Goal: Task Accomplishment & Management: Manage account settings

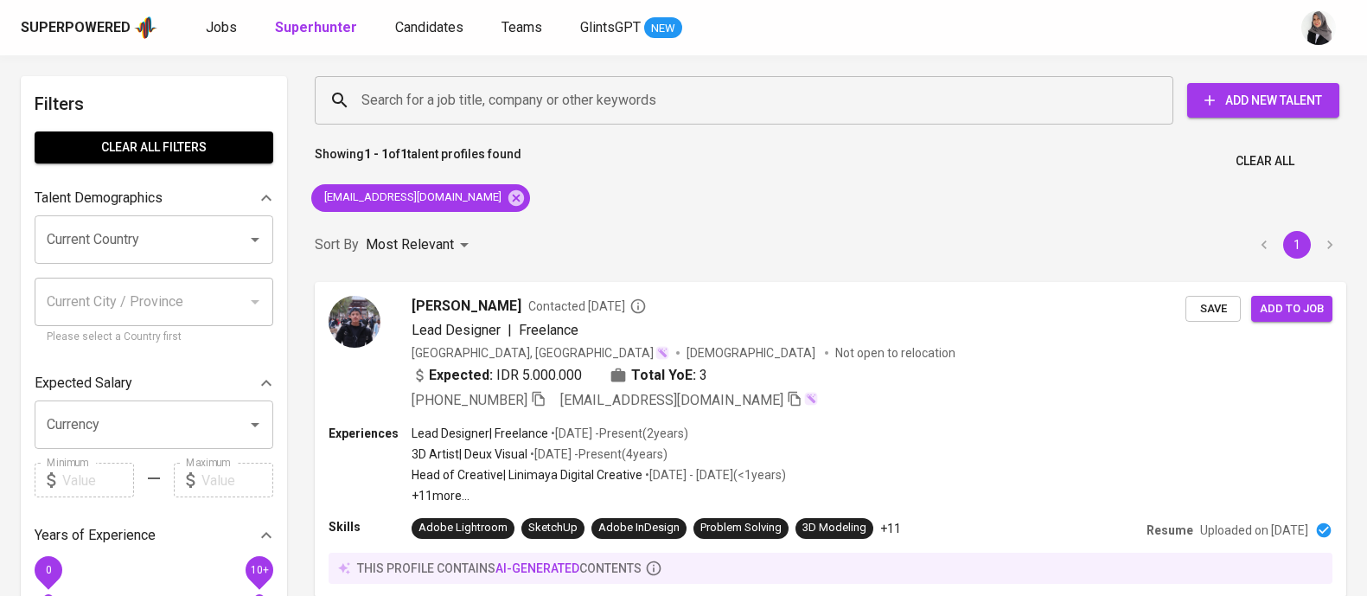
scroll to position [1, 0]
click at [508, 194] on icon at bounding box center [516, 196] width 16 height 16
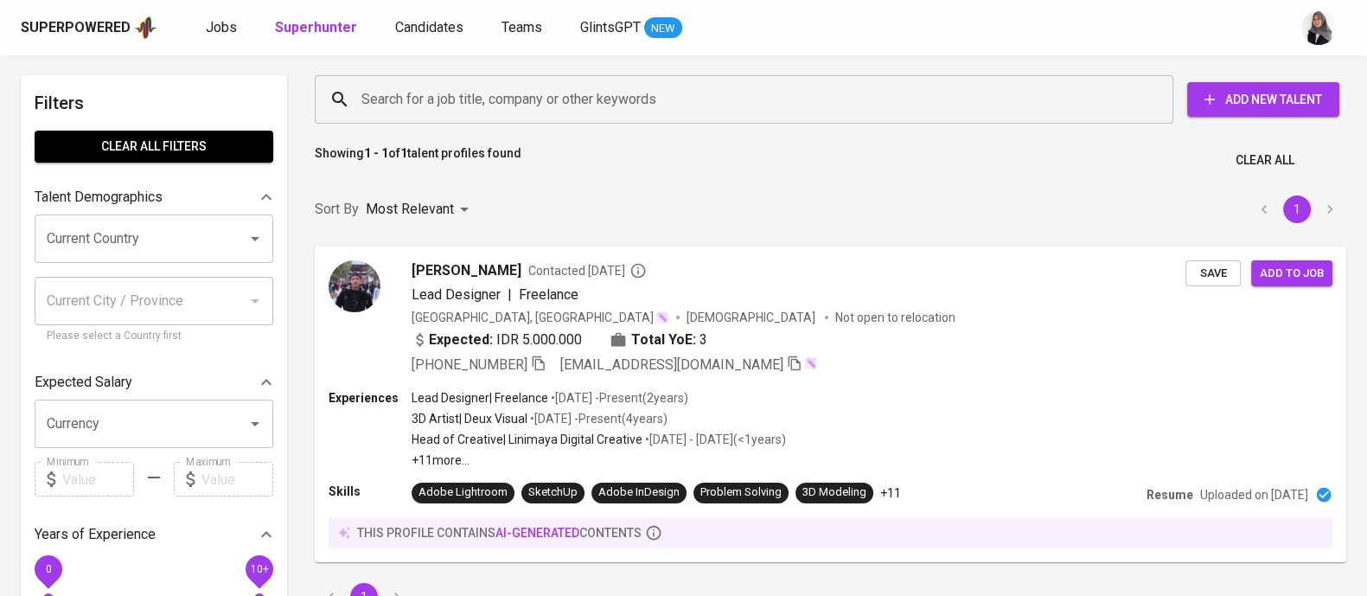
click at [522, 101] on input "Search for a job title, company or other keywords" at bounding box center [748, 99] width 782 height 33
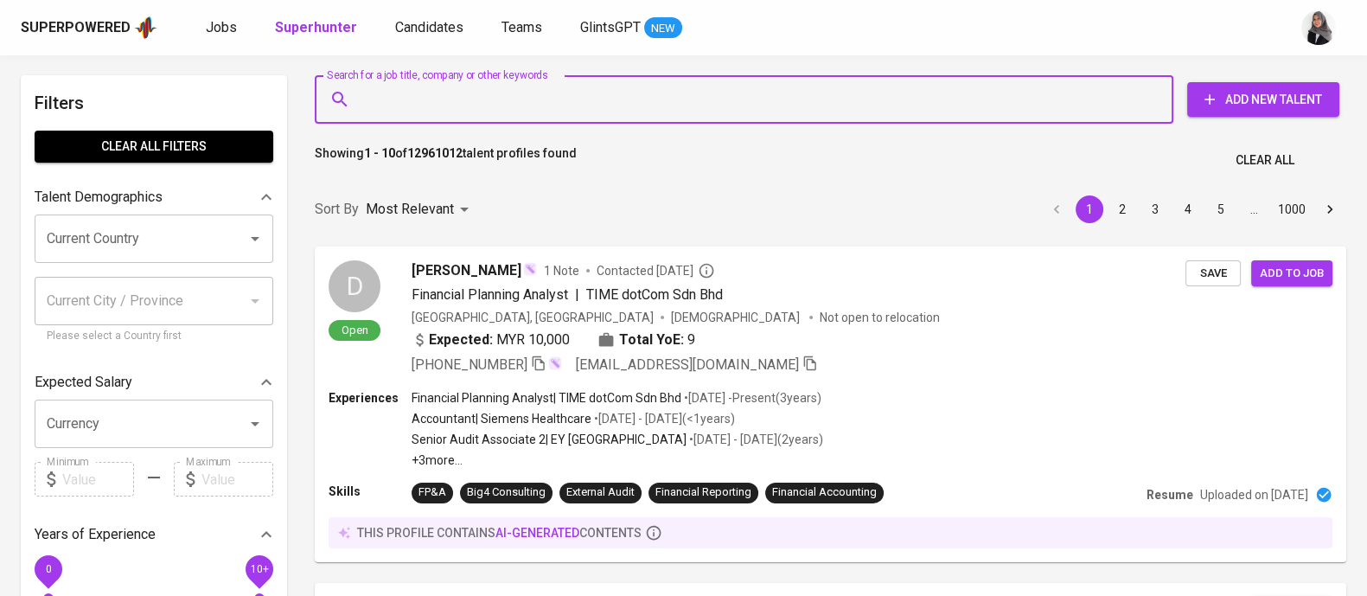
paste input "dezanialavi@gmail.com"
type input "dezanialavi@gmail.com"
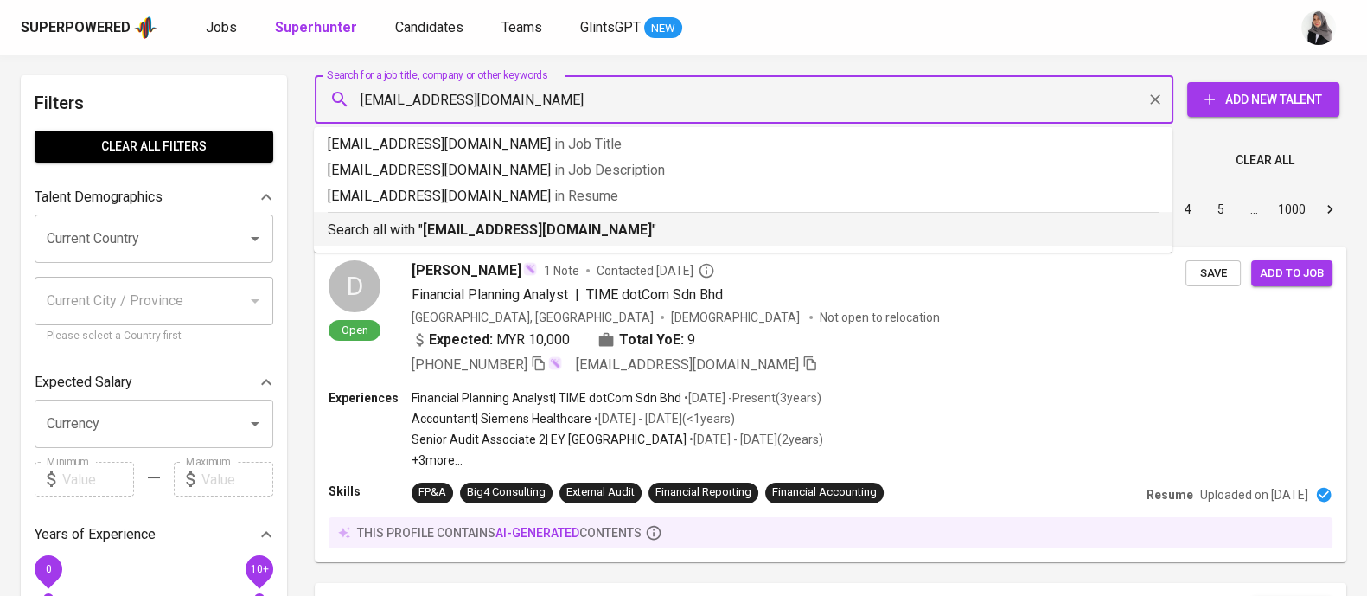
click at [508, 231] on b "dezanialavi@gmail.com" at bounding box center [537, 229] width 229 height 16
click at [508, 231] on div "Sort By Most Relevant MOST_RELEVANT 1 2 3 4 5 … 1000" at bounding box center [830, 209] width 1052 height 53
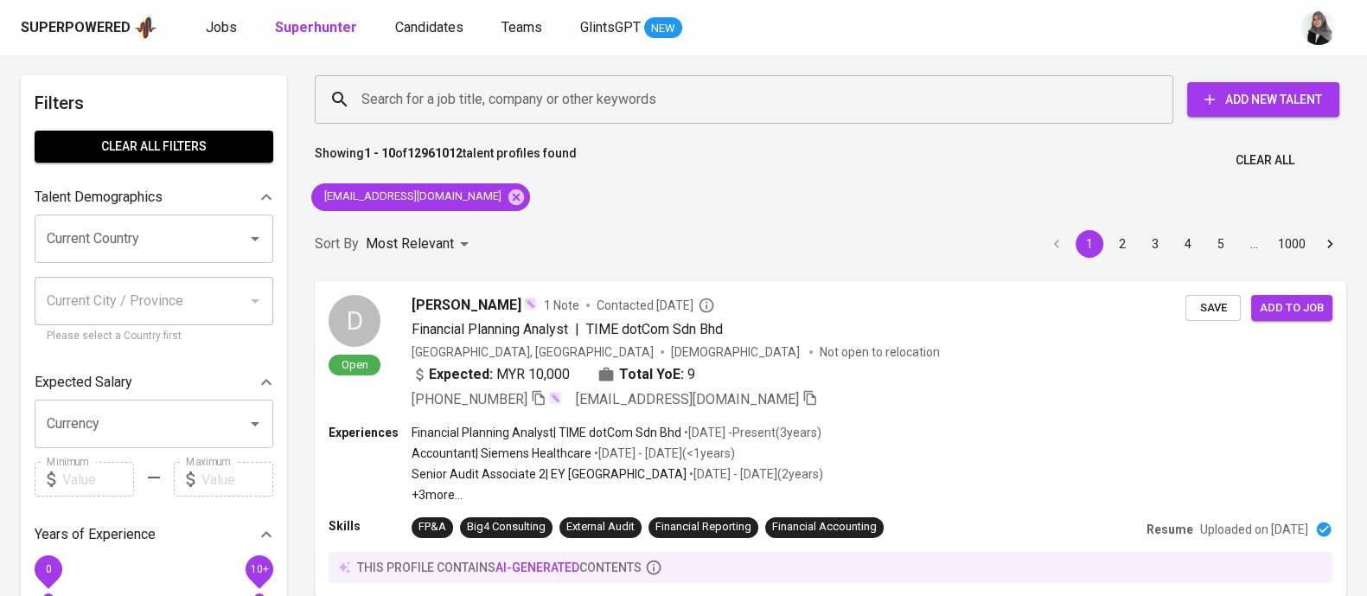
click at [508, 231] on div "Sort By Most Relevant MOST_RELEVANT 1 2 3 4 5 … 1000" at bounding box center [830, 244] width 1052 height 53
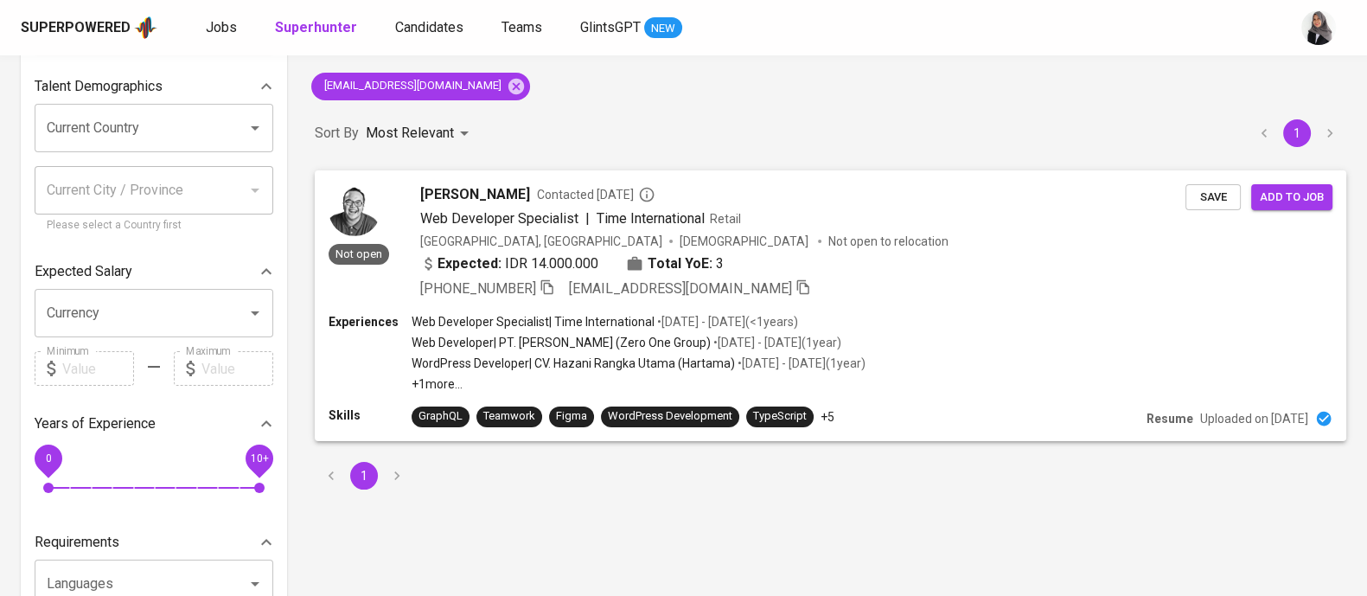
scroll to position [99, 0]
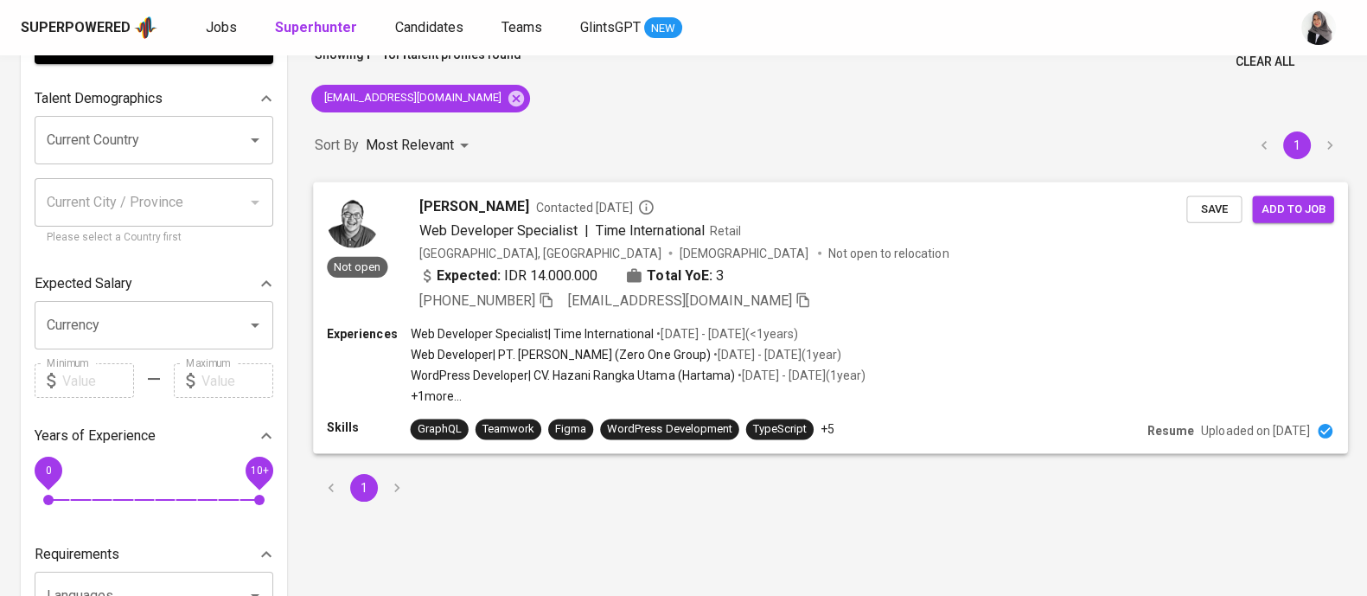
click at [977, 334] on div "Experiences Web Developer Specialist | Time International • Dec 2022 - Jun 2023…" at bounding box center [830, 365] width 1006 height 80
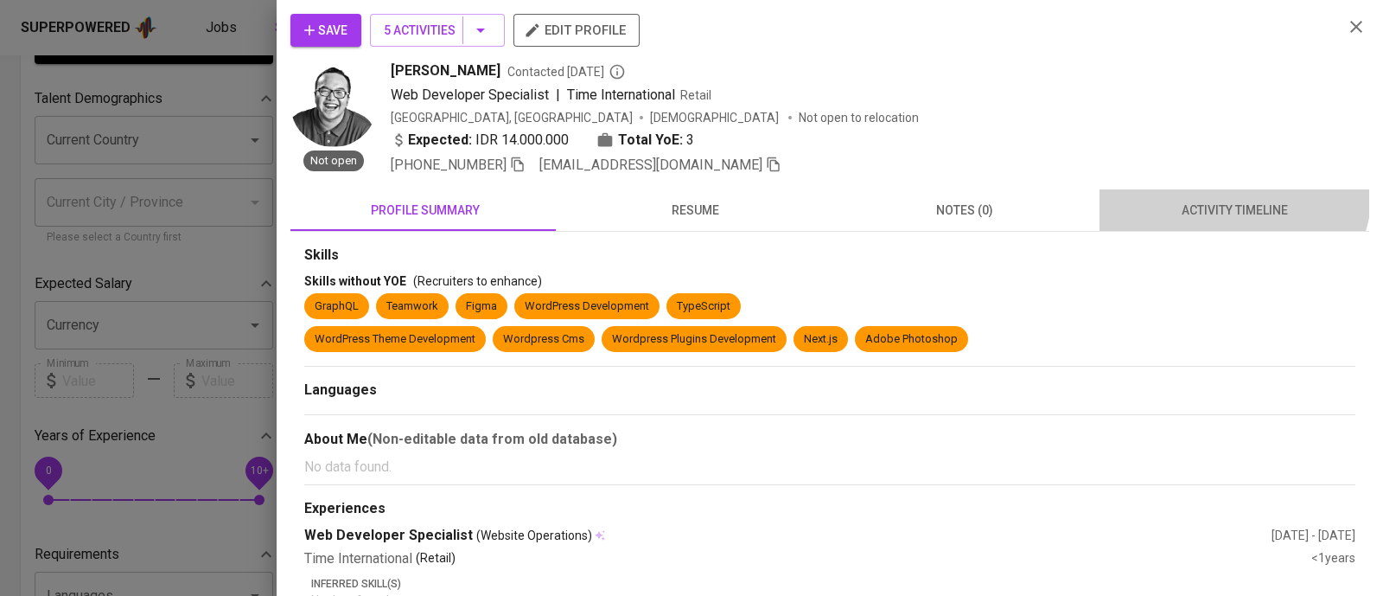
click at [1216, 189] on button "activity timeline" at bounding box center [1235, 209] width 270 height 41
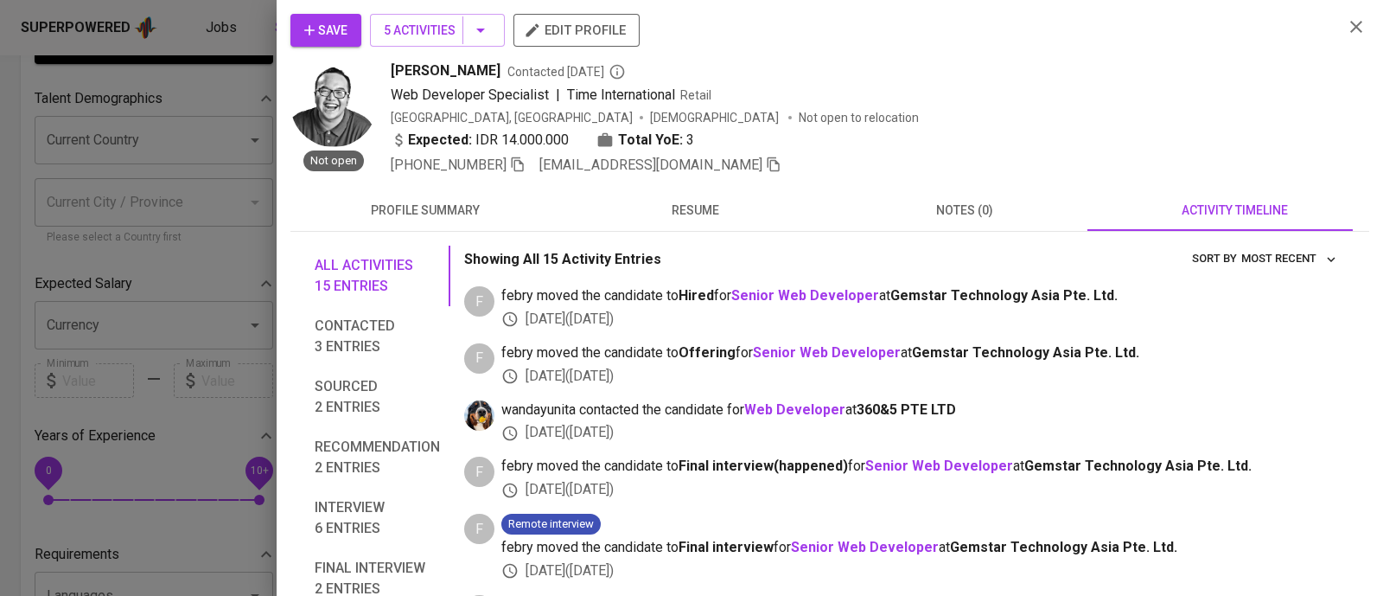
click at [1343, 9] on div "Save 5 Activities edit profile Not open Dezanni Alavi Contacted 1 year ago Web …" at bounding box center [830, 298] width 1107 height 596
click at [1346, 27] on icon "button" at bounding box center [1356, 26] width 21 height 21
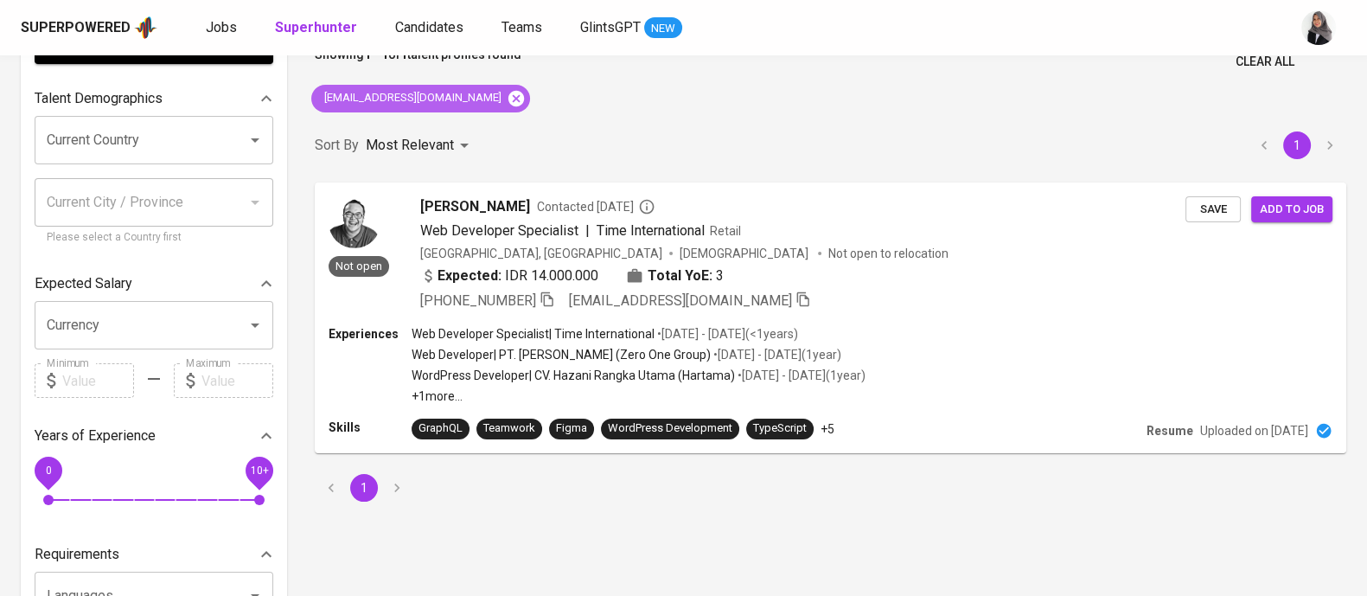
click at [507, 97] on icon at bounding box center [516, 98] width 19 height 19
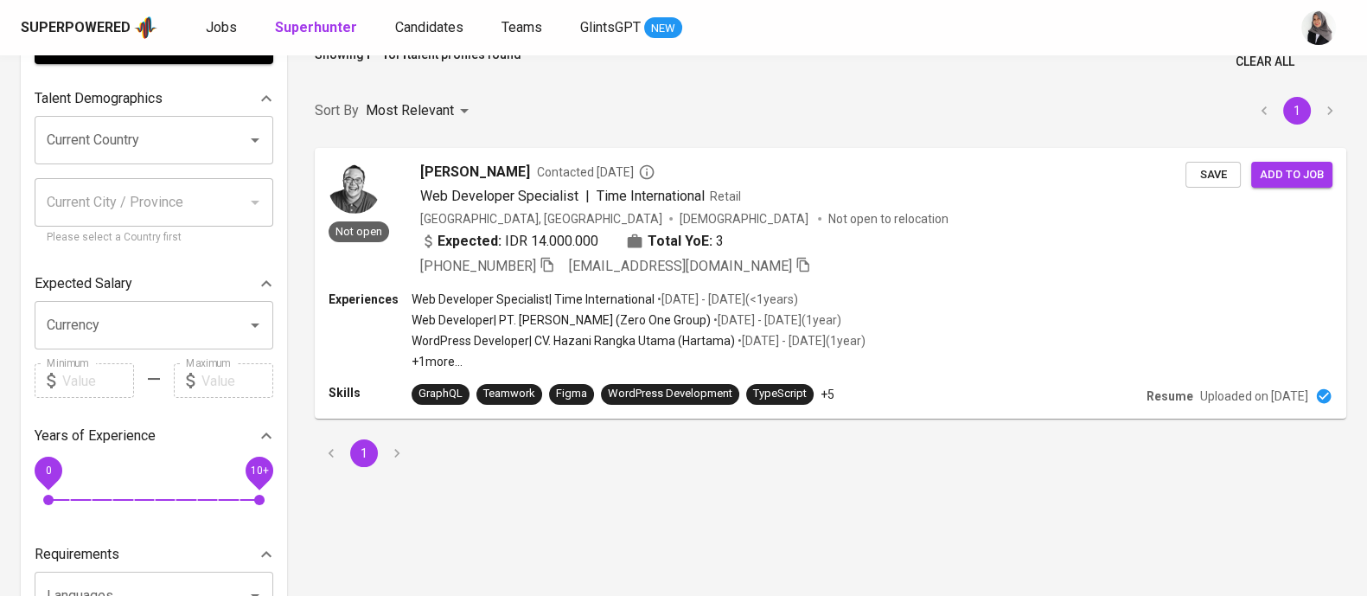
scroll to position [25, 0]
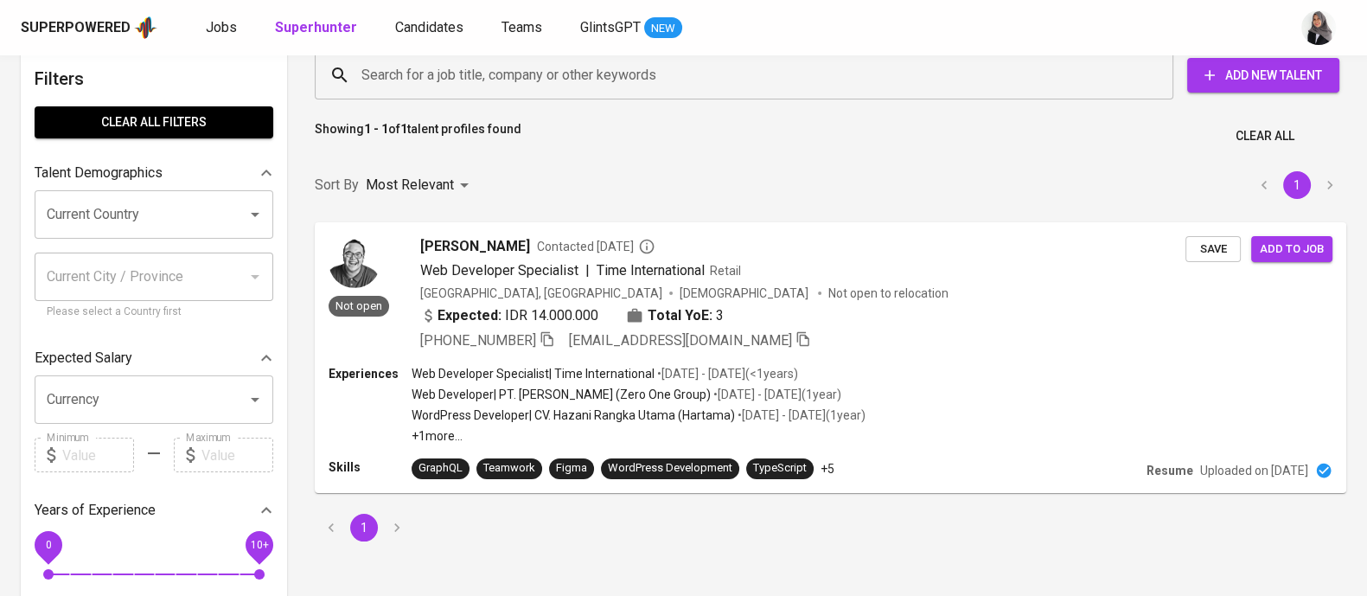
click at [480, 92] on input "Search for a job title, company or other keywords" at bounding box center [748, 75] width 782 height 33
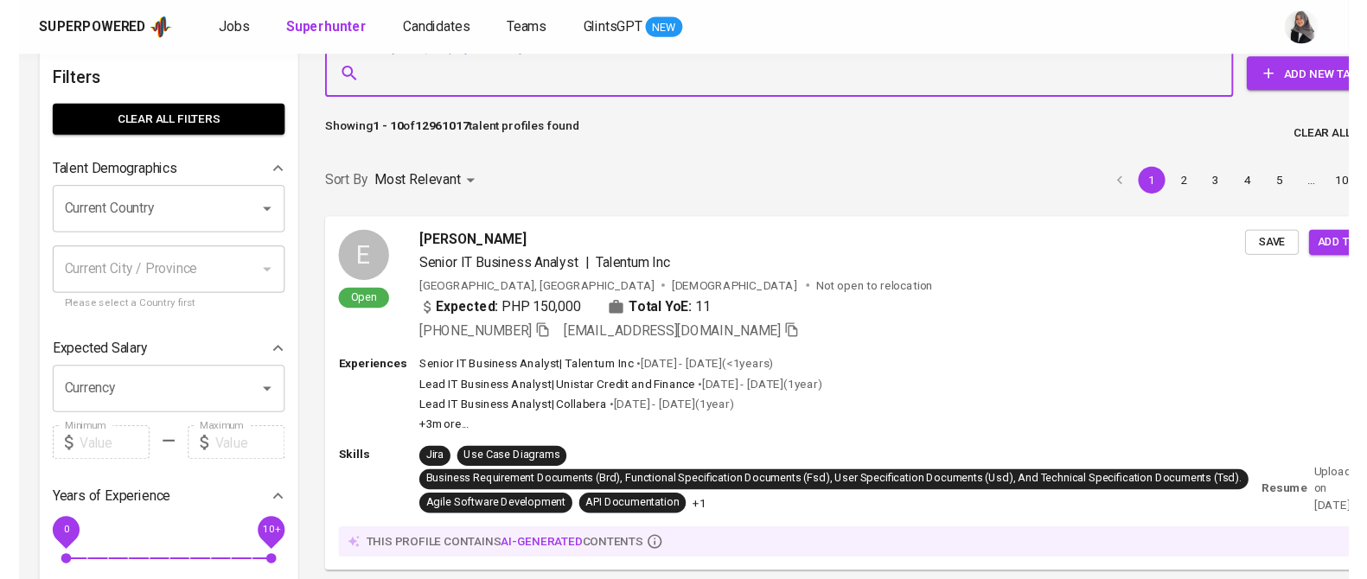
scroll to position [0, 0]
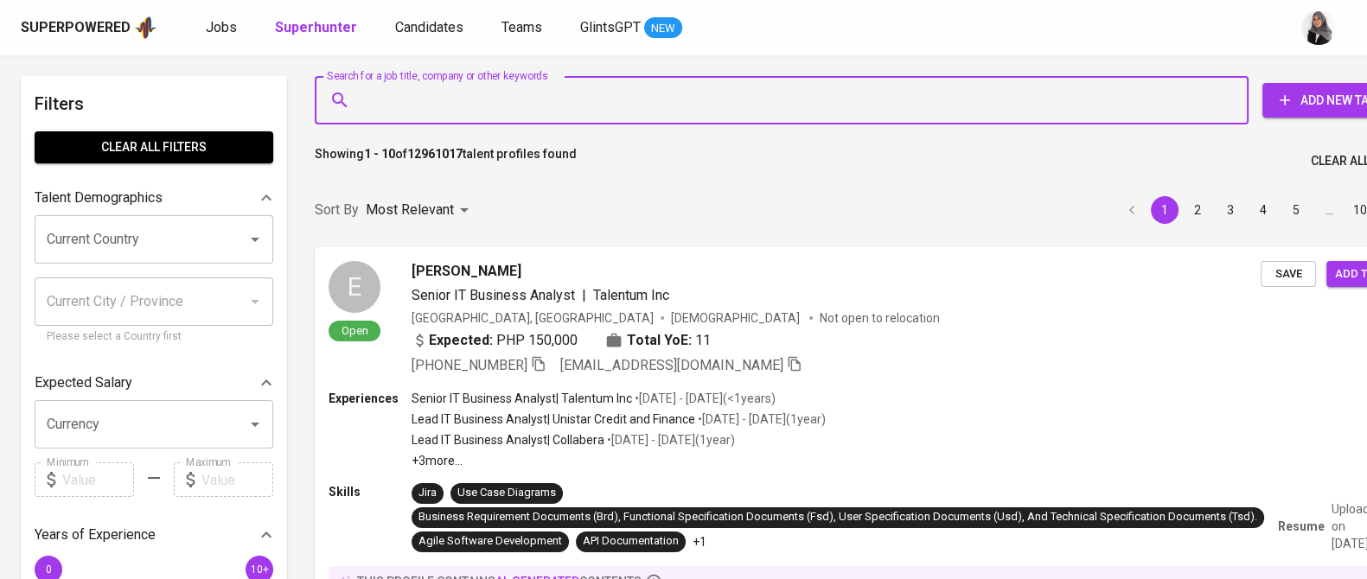
paste input "aryomuhammadputra@gmail.com"
type input "aryomuhammadputra@gmail.com"
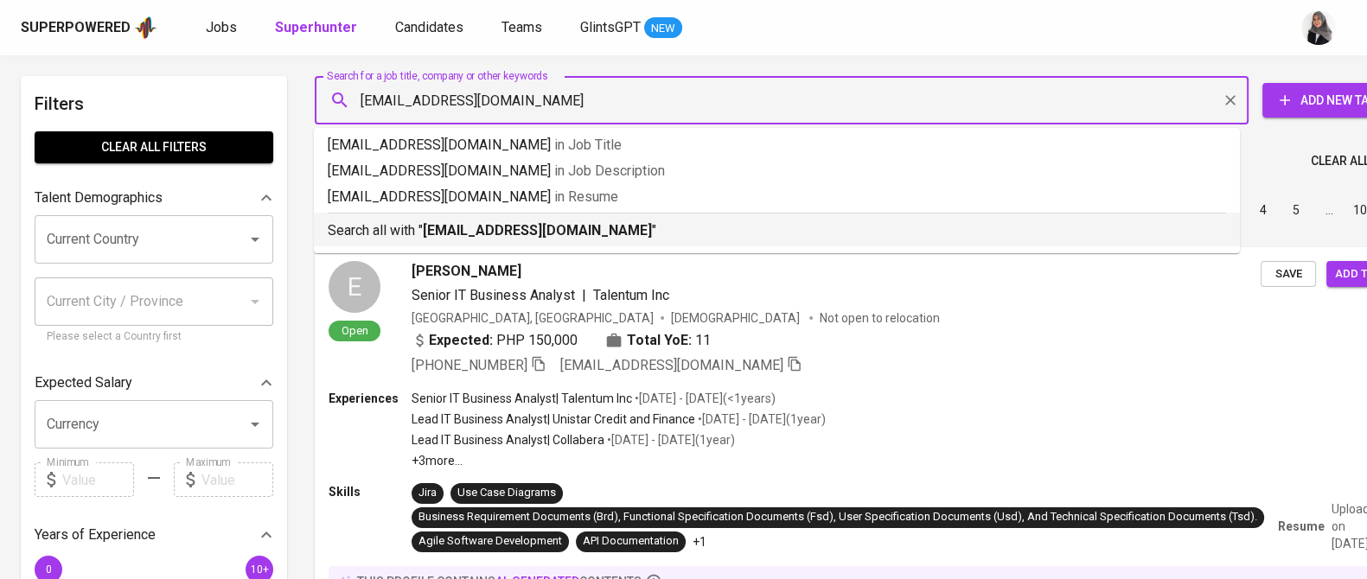
click at [591, 243] on li "Search all with " aryomuhammadputra@gmail.com "" at bounding box center [777, 230] width 926 height 34
click at [591, 237] on div "Sort By Most Relevant MOST_RELEVANT 1 2 3 4 5 … 1000" at bounding box center [867, 210] width 1127 height 53
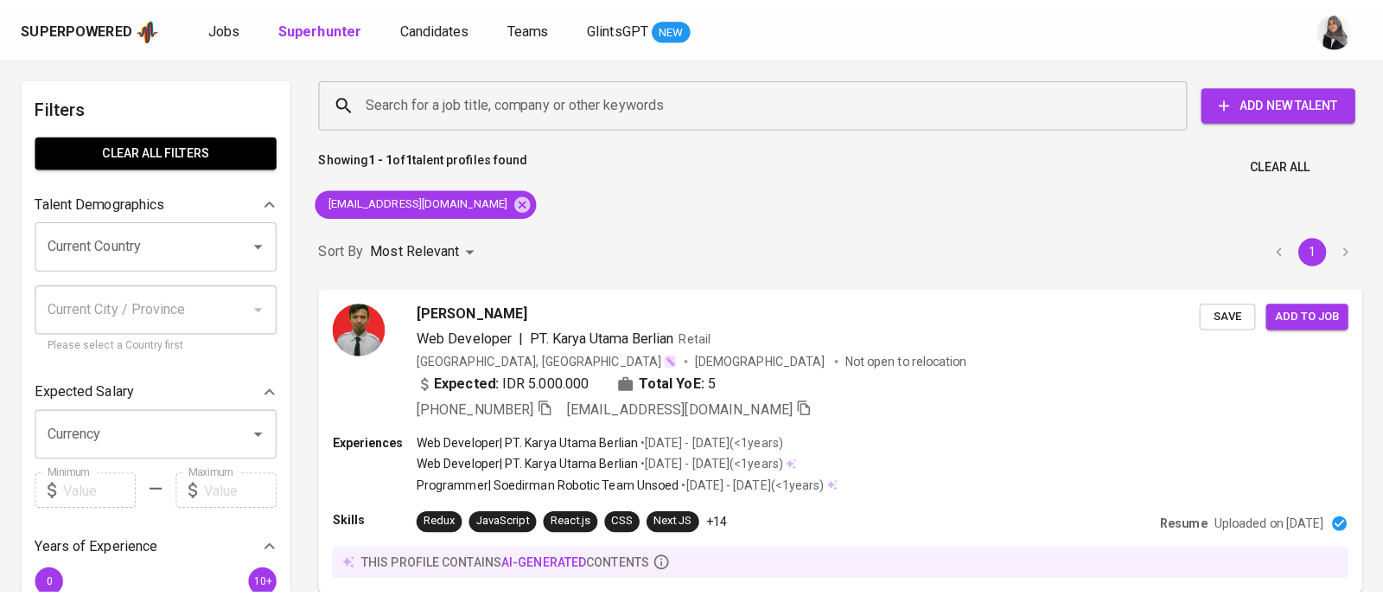
scroll to position [172, 0]
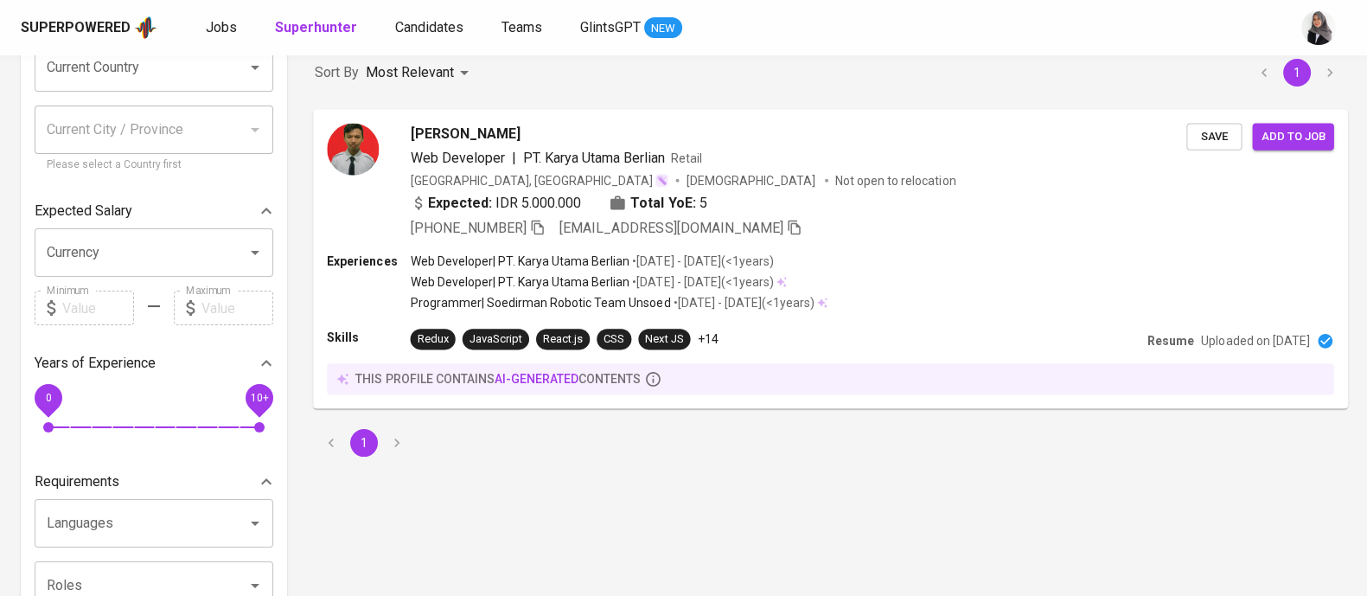
click at [770, 342] on div "Skills Redux JavaScript React.js CSS Next JS +14" at bounding box center [733, 338] width 813 height 21
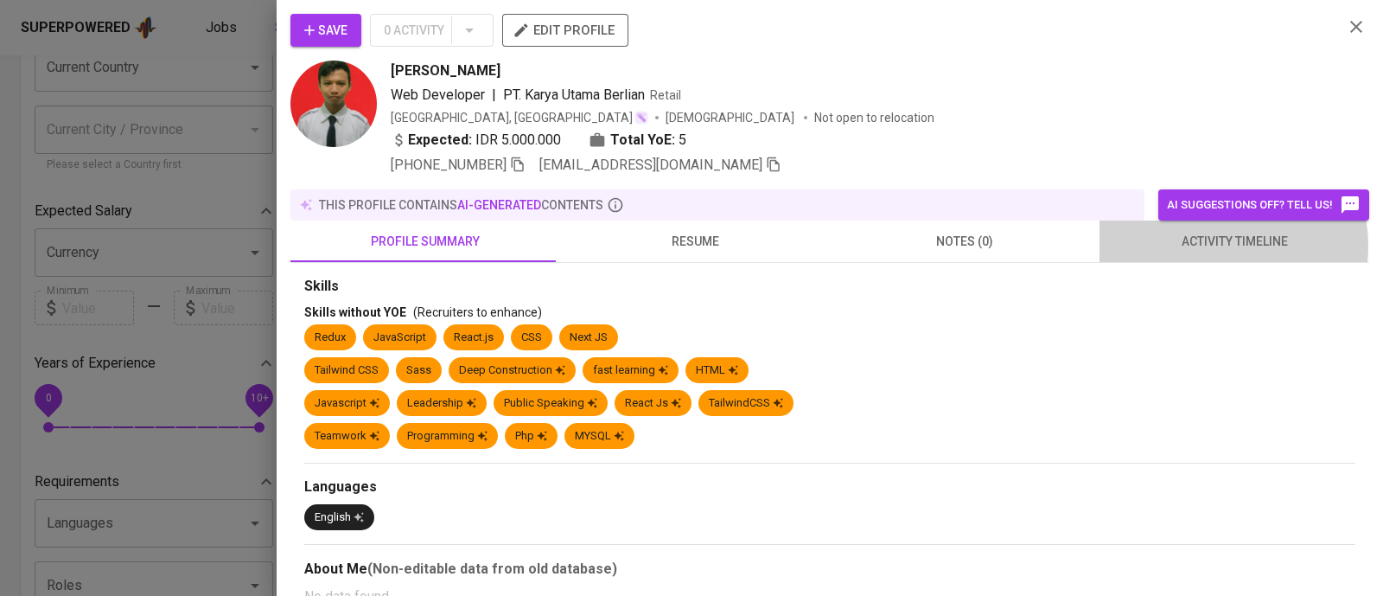
click at [1199, 246] on span "activity timeline" at bounding box center [1234, 242] width 249 height 22
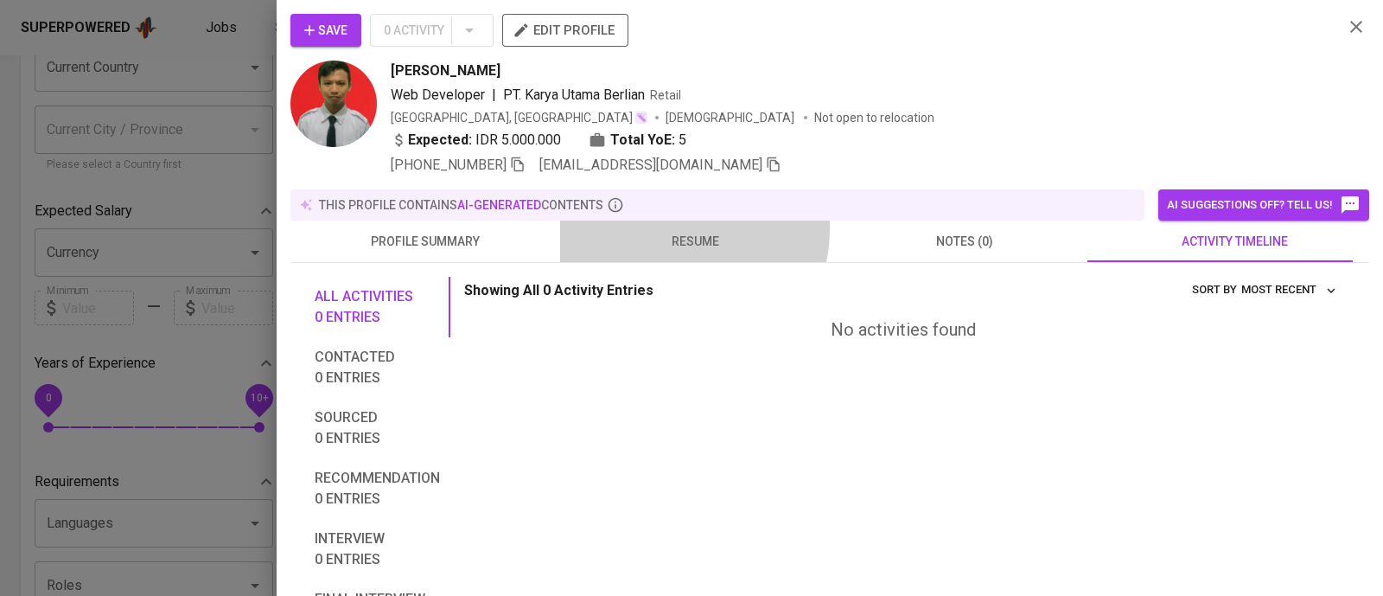
click at [659, 227] on button "resume" at bounding box center [695, 240] width 270 height 41
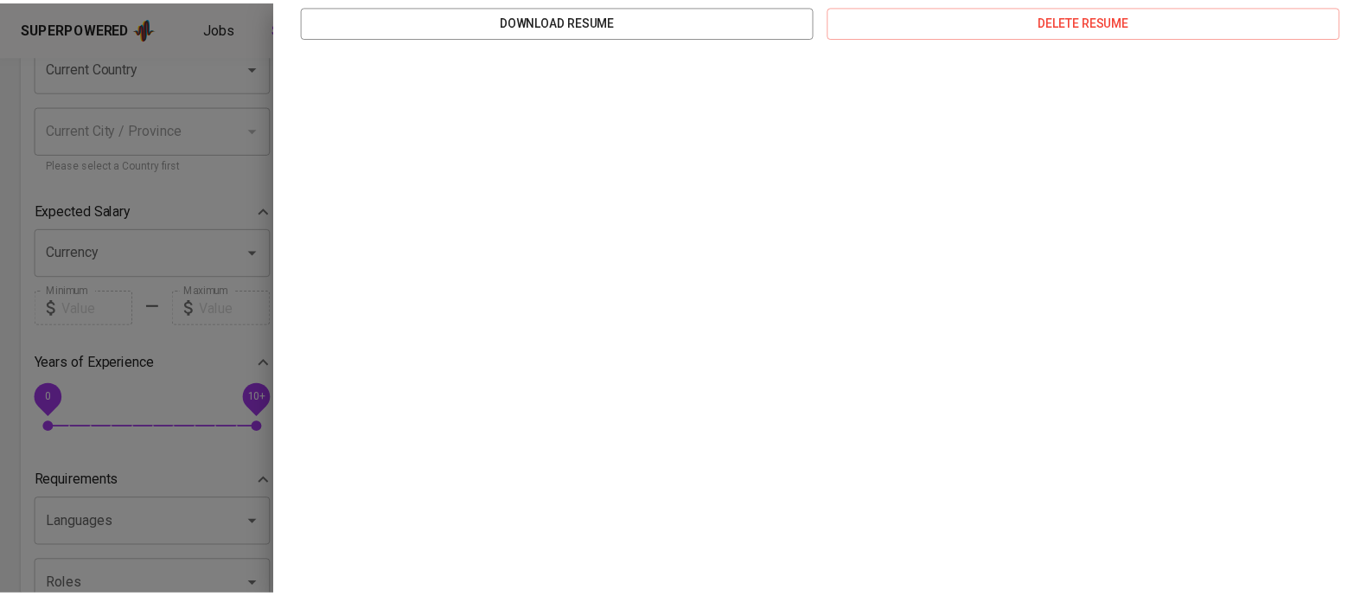
scroll to position [0, 0]
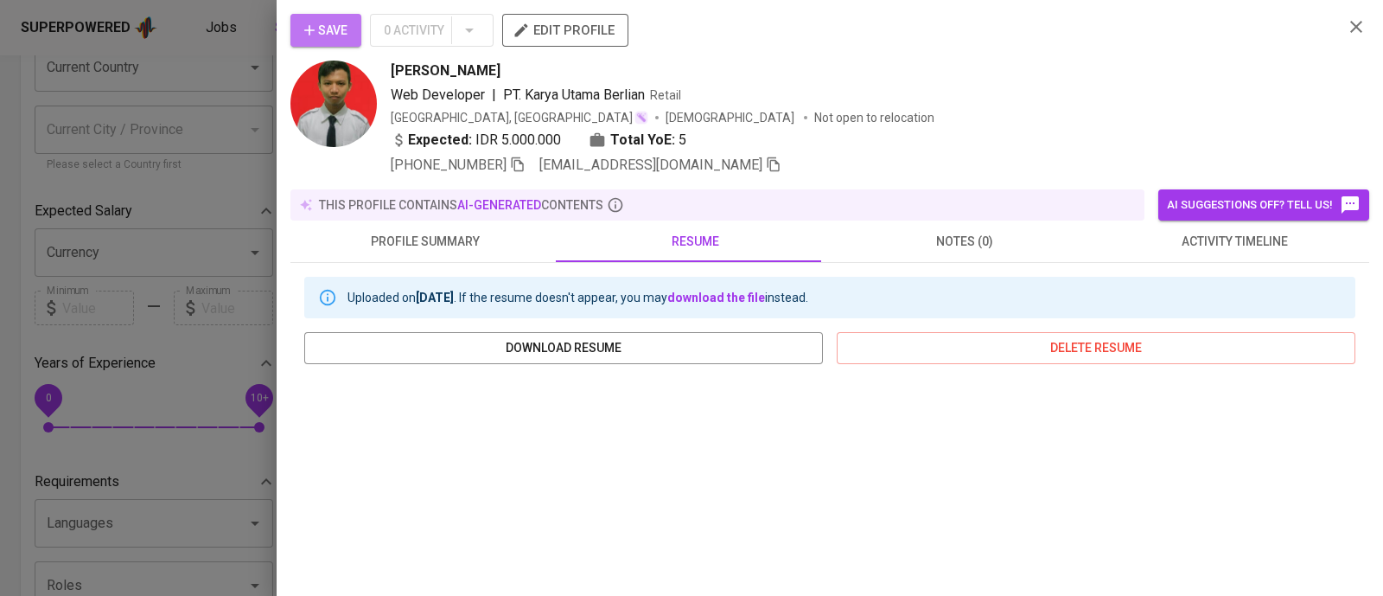
click at [331, 35] on span "Save" at bounding box center [325, 31] width 43 height 22
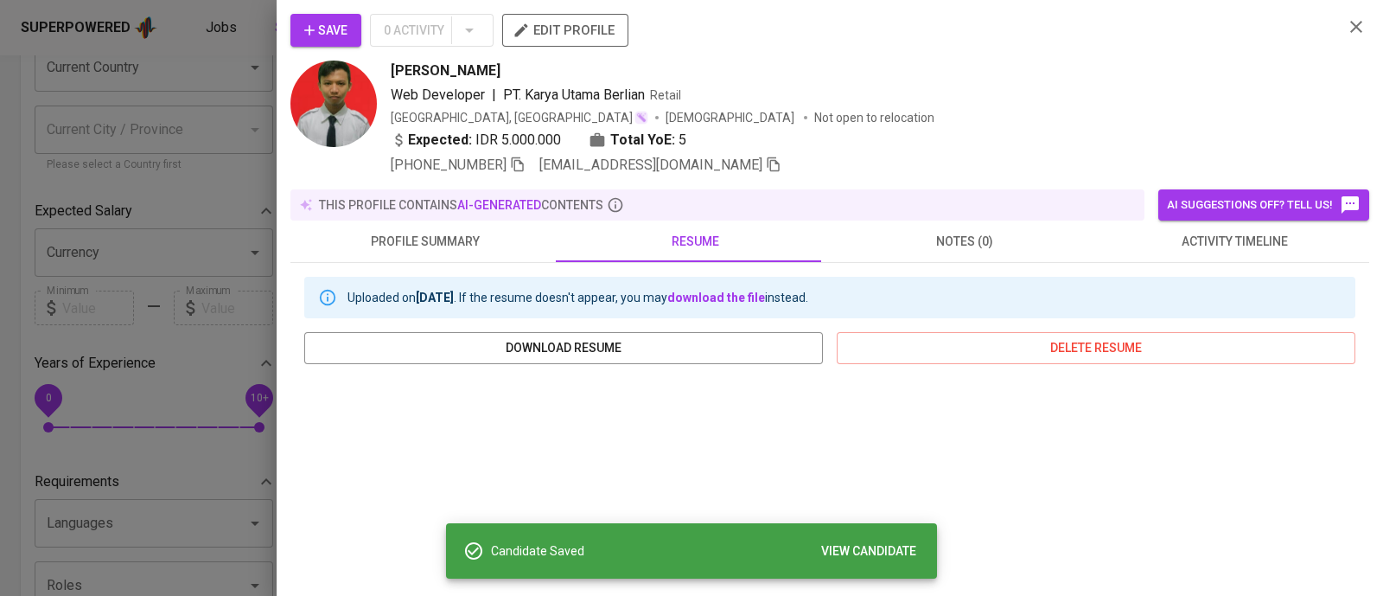
click at [1223, 244] on span "activity timeline" at bounding box center [1234, 242] width 249 height 22
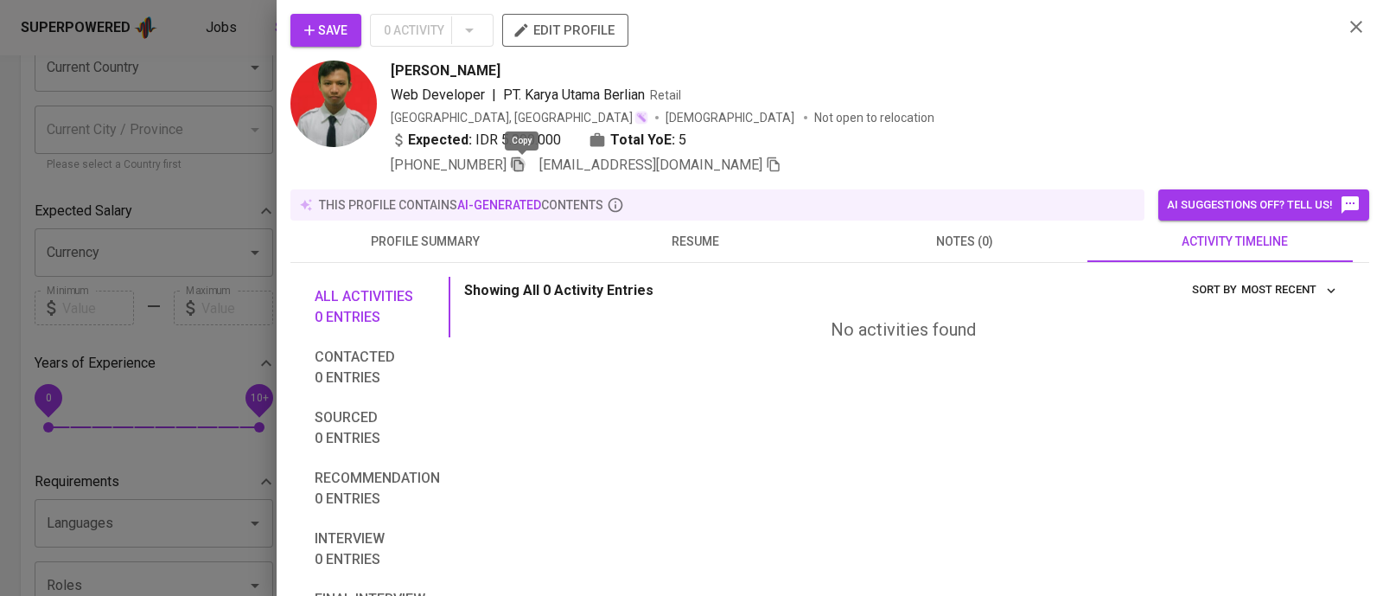
click at [524, 162] on icon "button" at bounding box center [518, 164] width 12 height 15
click at [1346, 28] on icon "button" at bounding box center [1356, 26] width 21 height 21
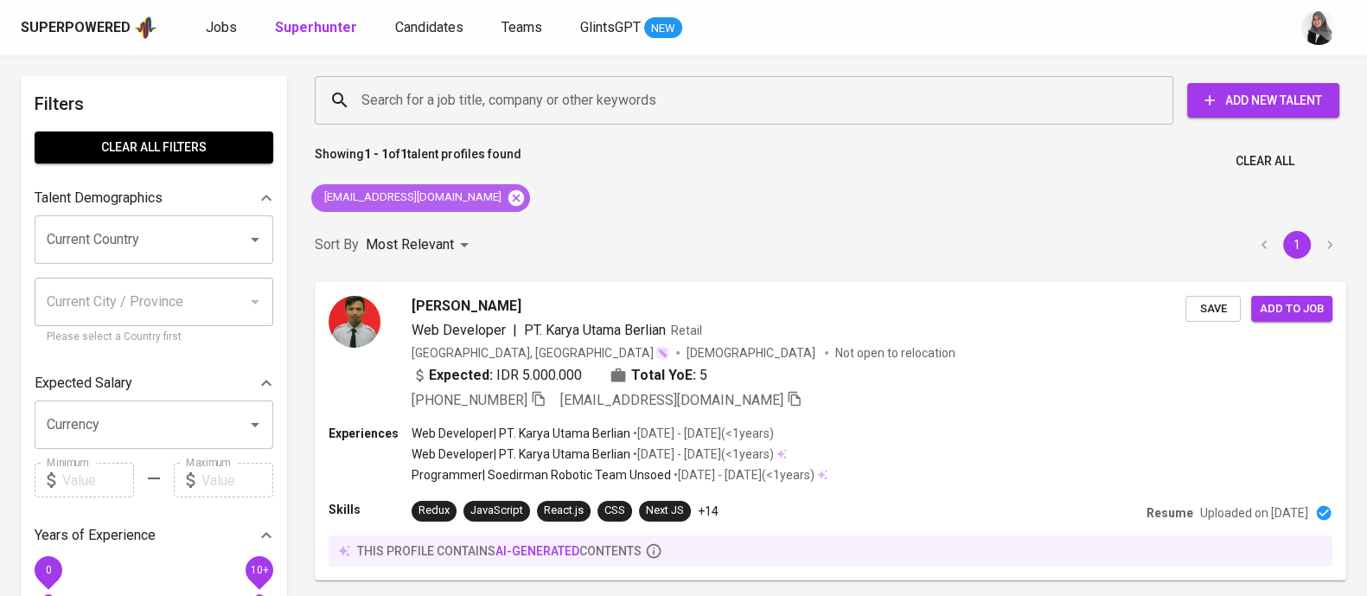
click at [512, 204] on icon at bounding box center [516, 197] width 16 height 16
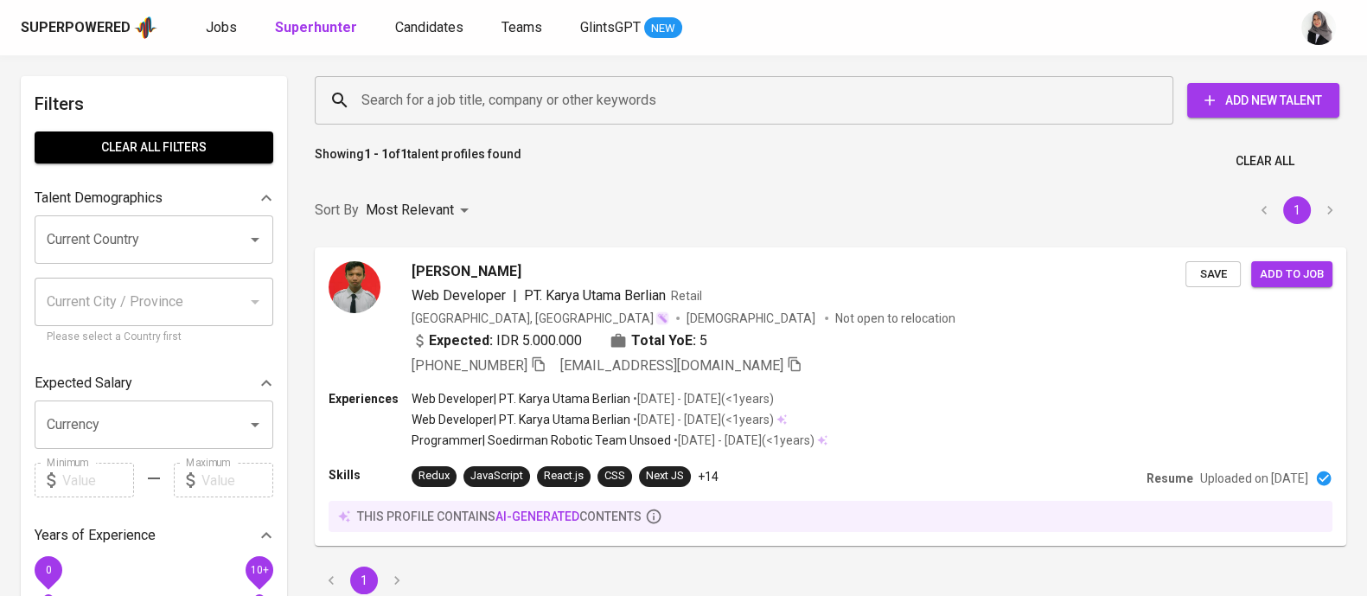
click at [532, 93] on input "Search for a job title, company or other keywords" at bounding box center [748, 100] width 782 height 33
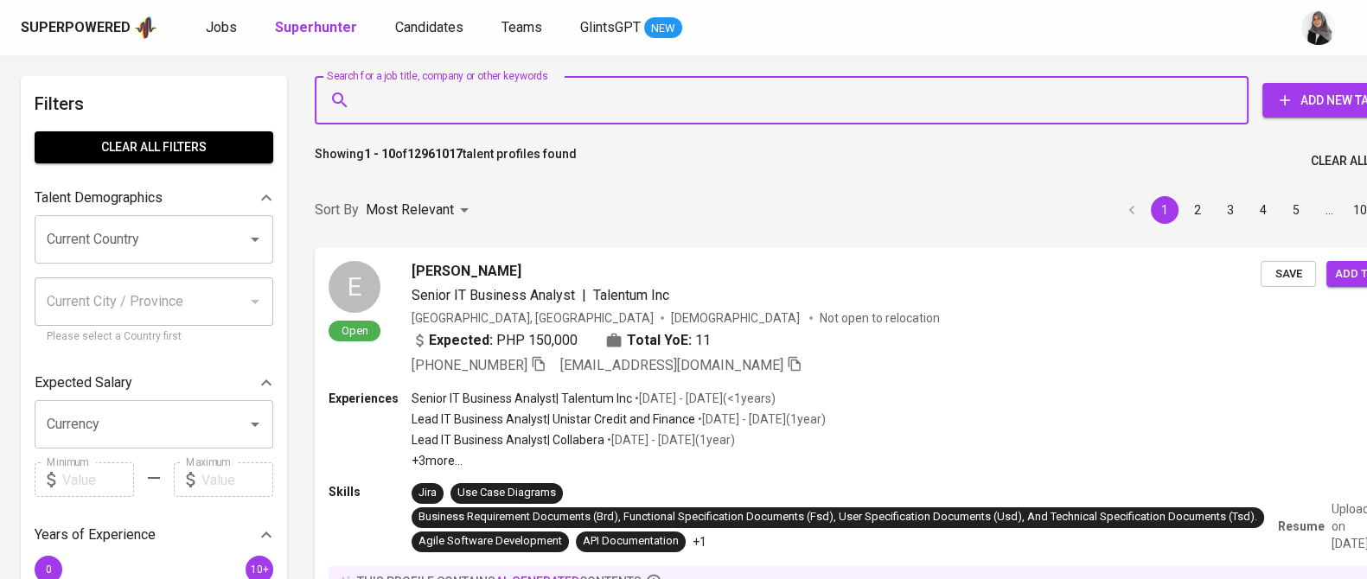
paste input "filipus54@gmail.com"
type input "filipus54@gmail.com"
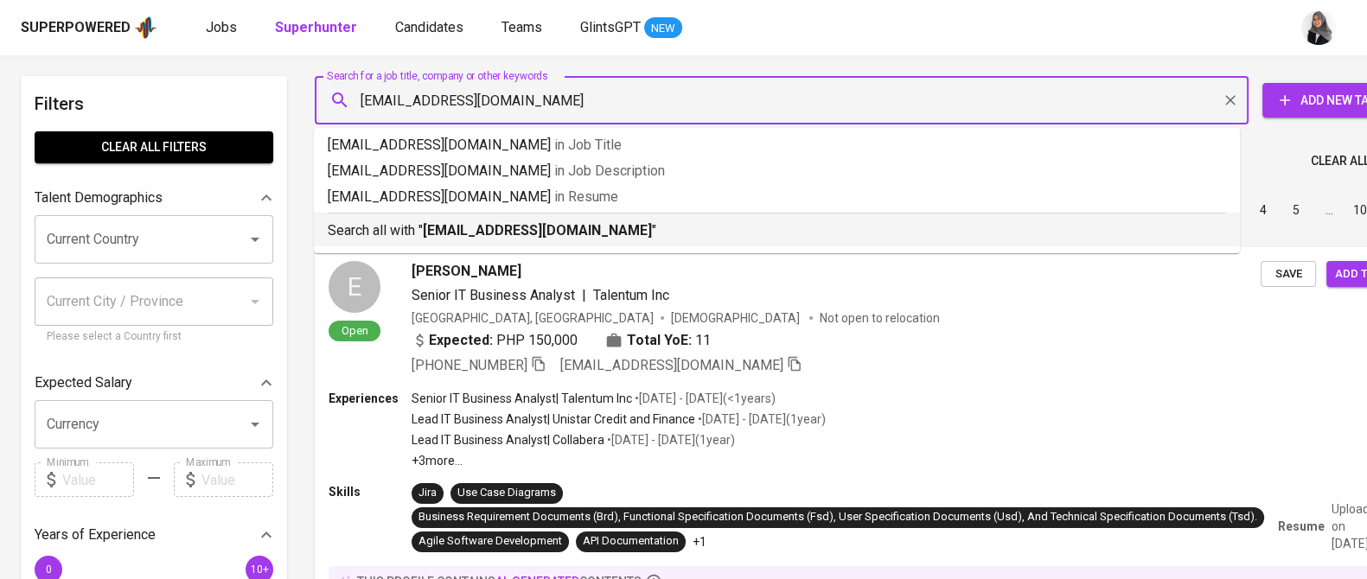
click at [505, 233] on b "filipus54@gmail.com" at bounding box center [537, 230] width 229 height 16
click at [505, 233] on div "Sort By Most Relevant MOST_RELEVANT 1 2 3 4 5 … 1000" at bounding box center [867, 210] width 1127 height 53
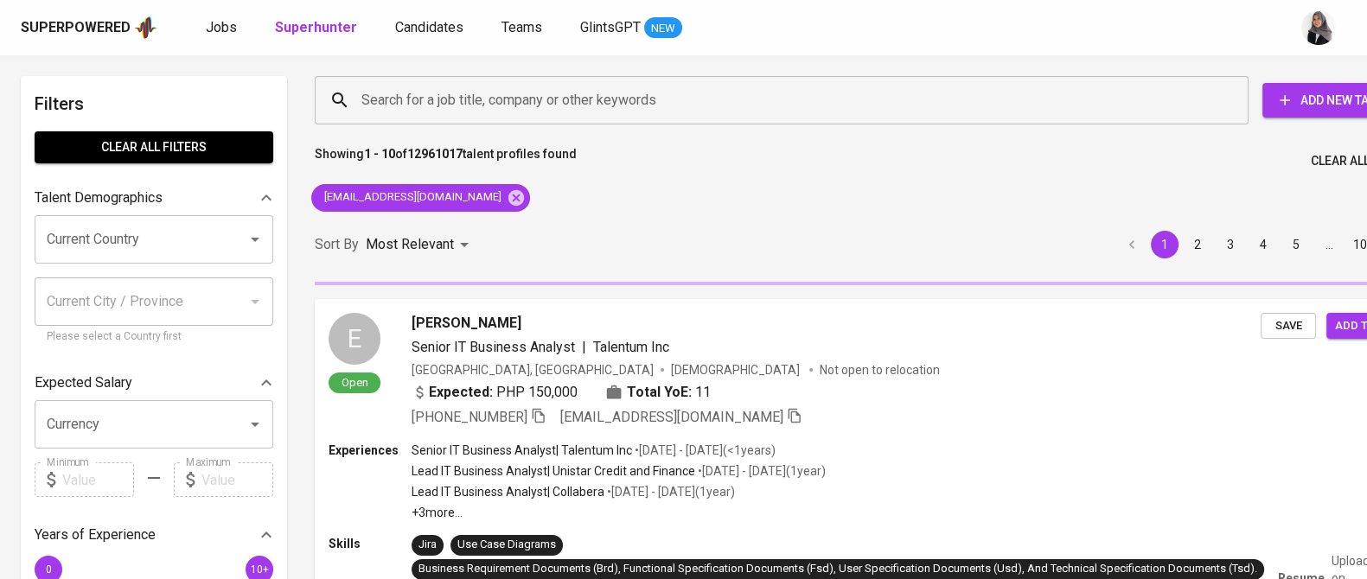
drag, startPoint x: 890, startPoint y: 33, endPoint x: 739, endPoint y: 196, distance: 222.7
click at [890, 33] on div "Superpowered Jobs Superhunter Candidates Teams GlintsGPT NEW" at bounding box center [656, 28] width 1270 height 26
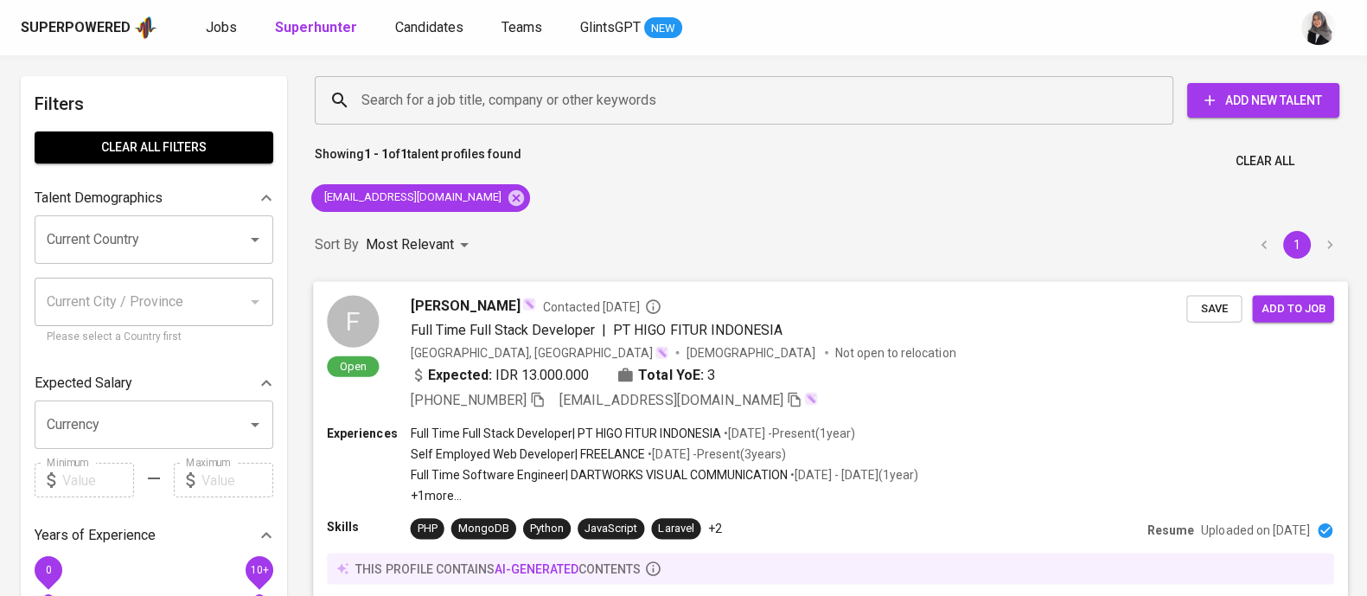
click at [934, 401] on div "+62 812-1025-6579 filipus54@gmail.com" at bounding box center [799, 399] width 776 height 21
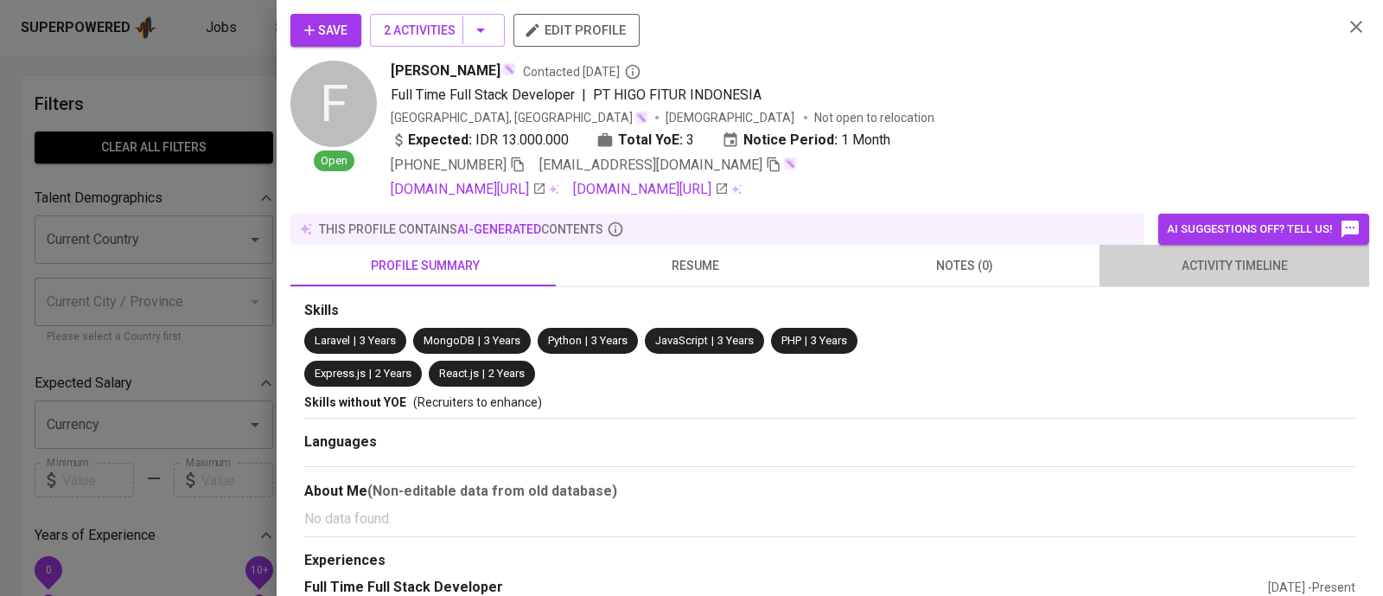
click at [1231, 265] on span "activity timeline" at bounding box center [1234, 266] width 249 height 22
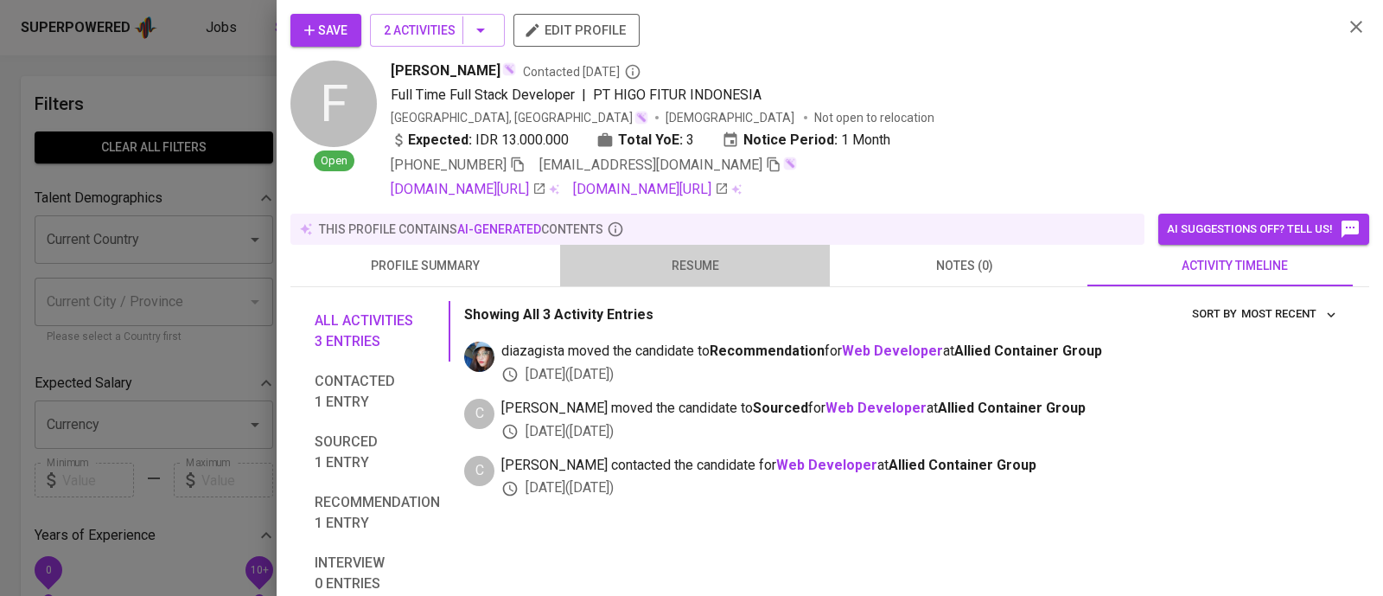
click at [700, 250] on button "resume" at bounding box center [695, 265] width 270 height 41
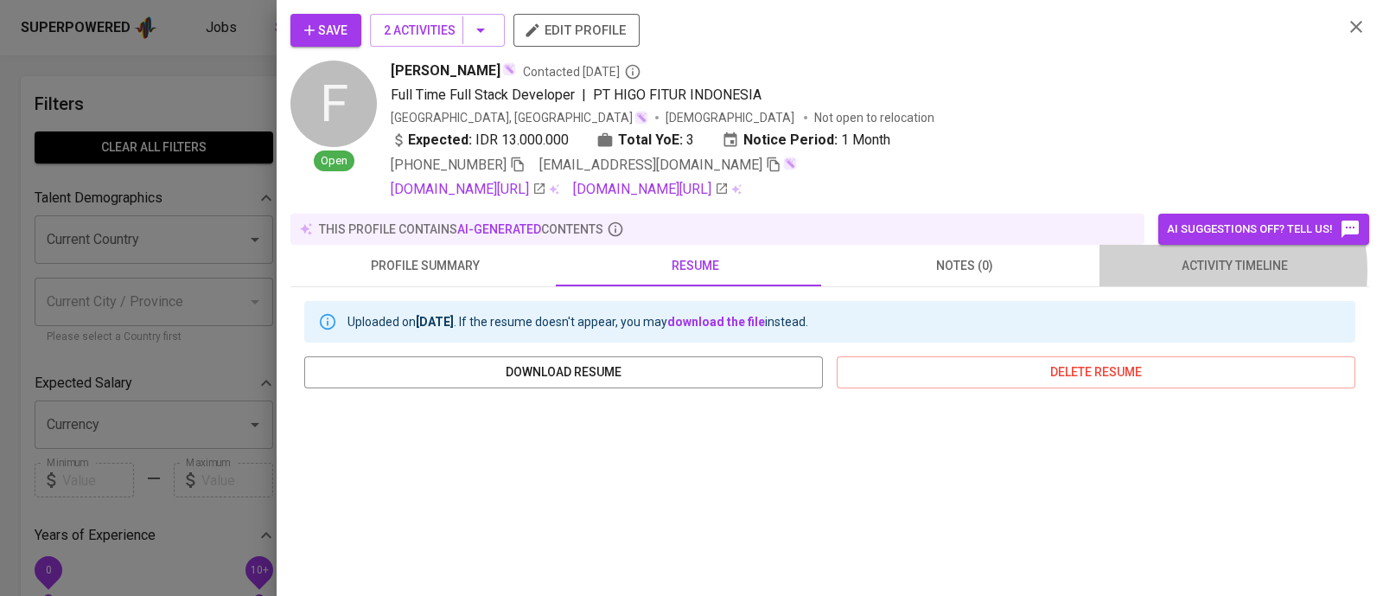
click at [1192, 270] on span "activity timeline" at bounding box center [1234, 266] width 249 height 22
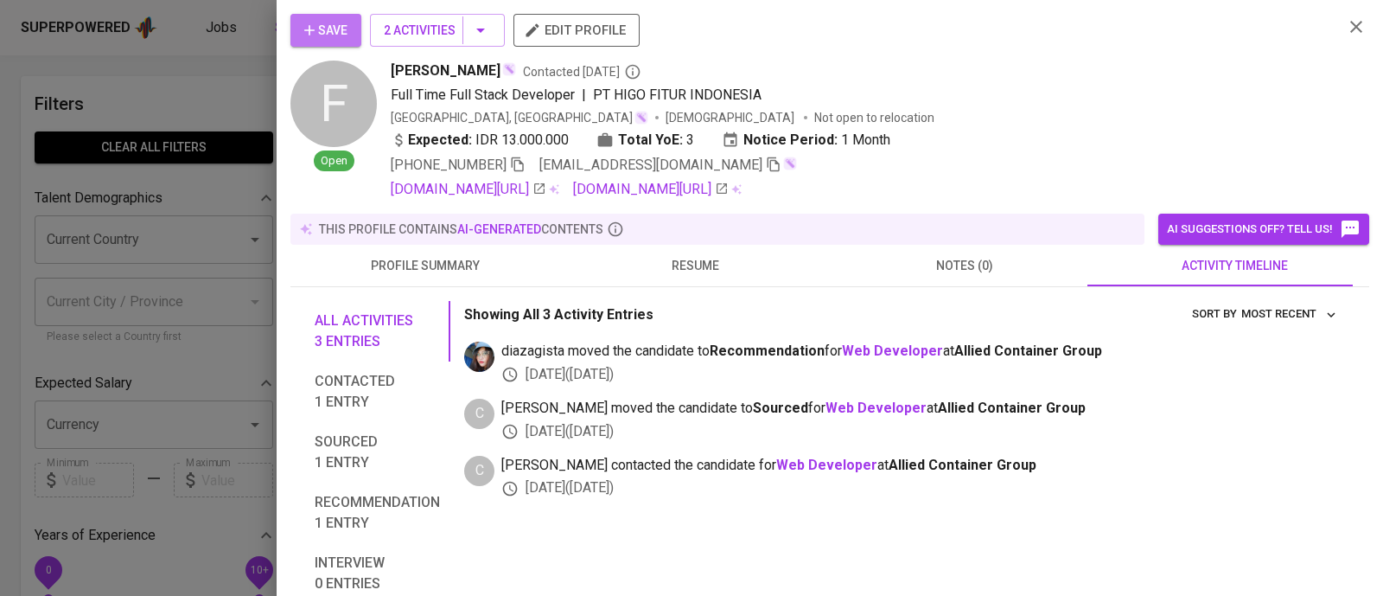
click at [343, 28] on span "Save" at bounding box center [325, 31] width 43 height 22
click at [1346, 27] on icon "button" at bounding box center [1356, 26] width 21 height 21
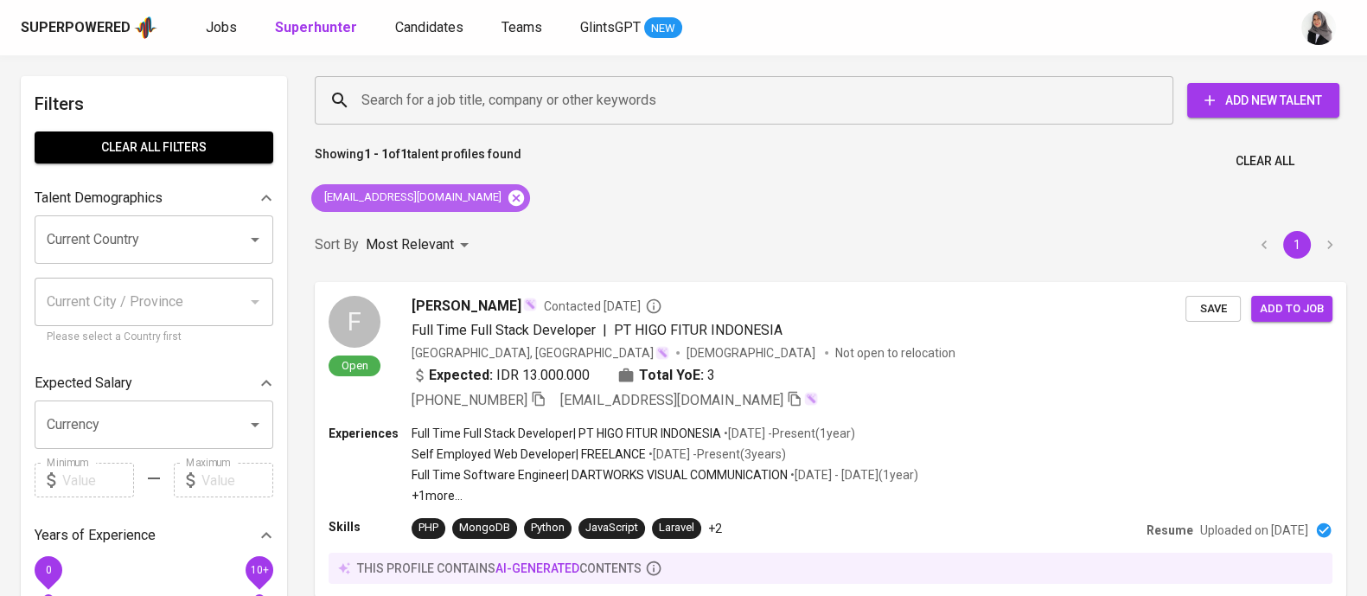
click at [507, 195] on icon at bounding box center [516, 197] width 19 height 19
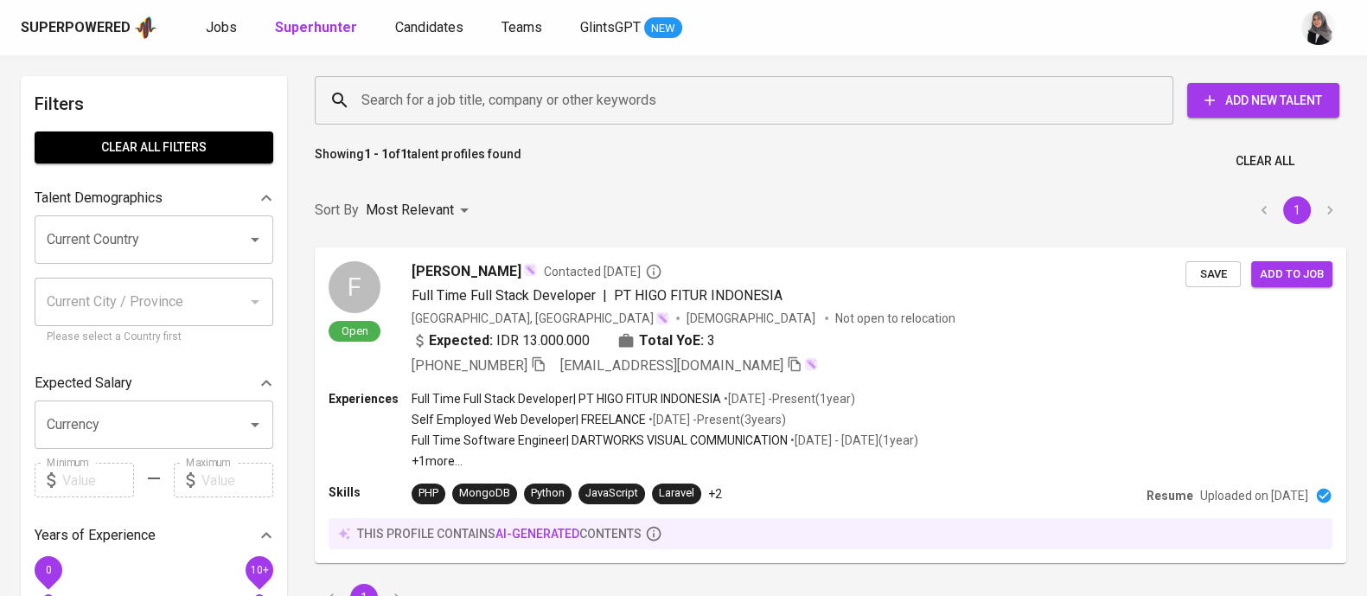
click at [507, 92] on input "Search for a job title, company or other keywords" at bounding box center [748, 100] width 782 height 33
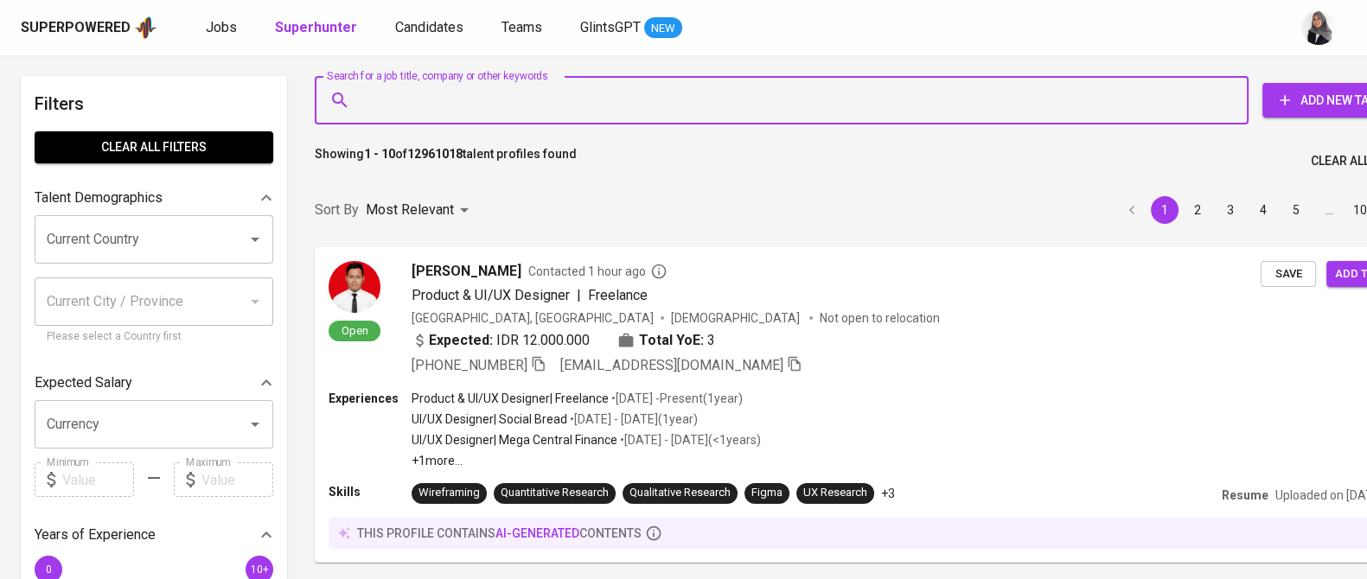
paste input "[PERSON_NAME]"
type input "[PERSON_NAME]"
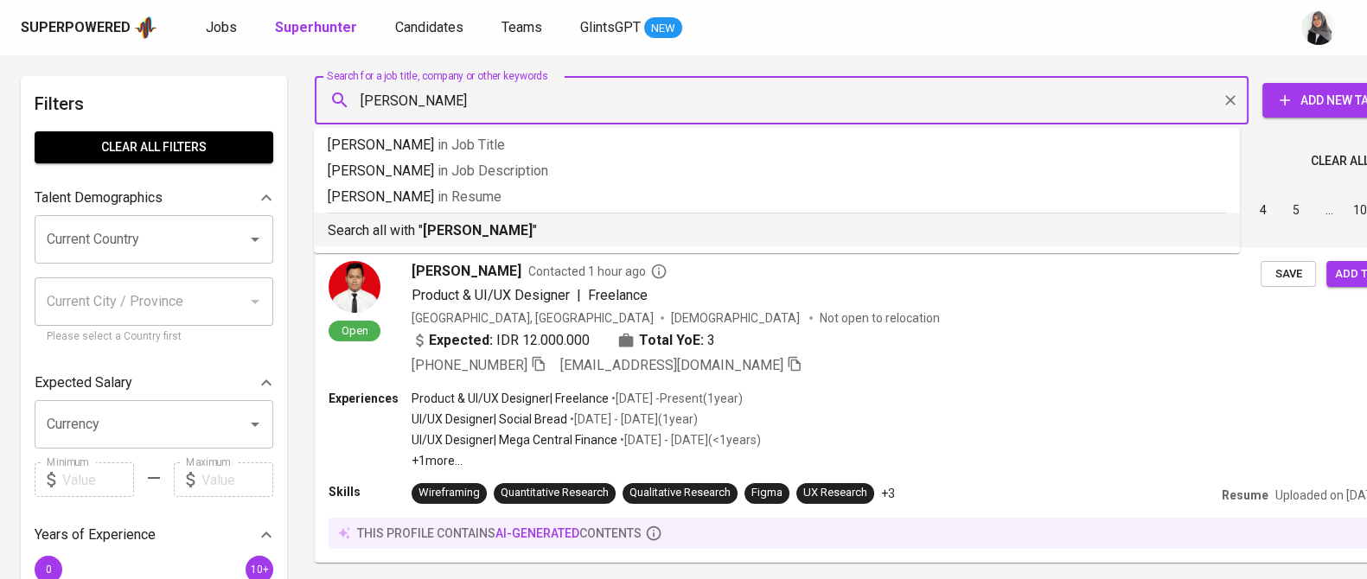
click at [529, 218] on div "Search all with " Ibnu Gunawan "" at bounding box center [777, 227] width 898 height 29
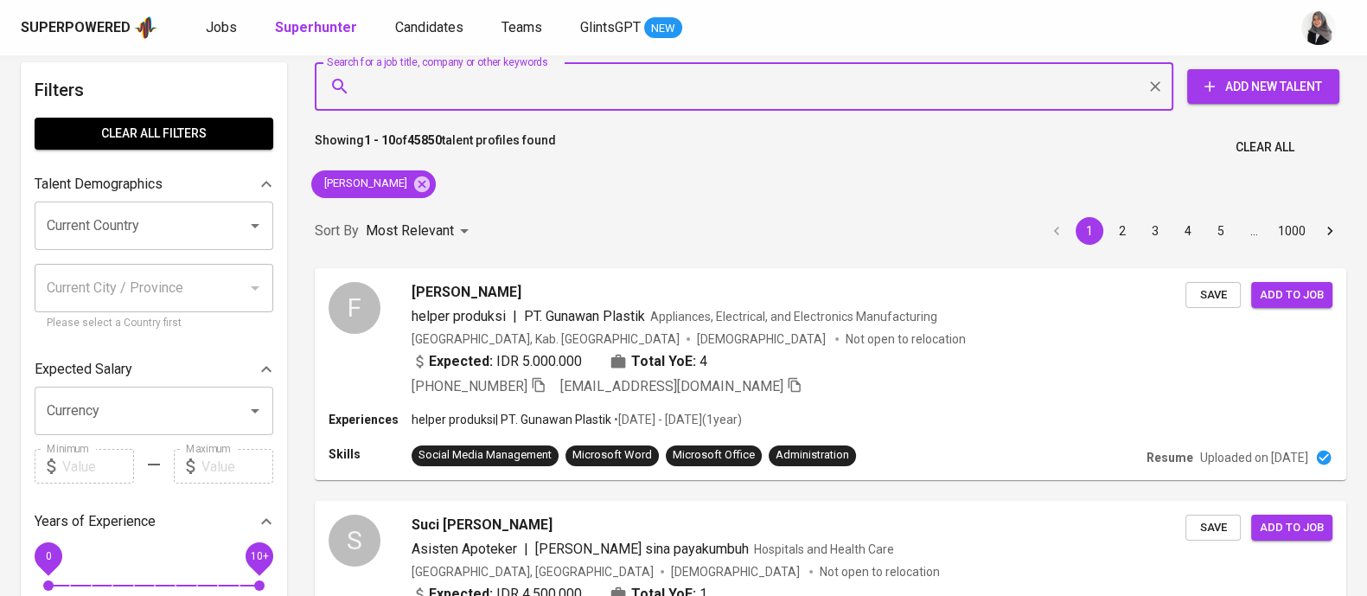
scroll to position [23, 0]
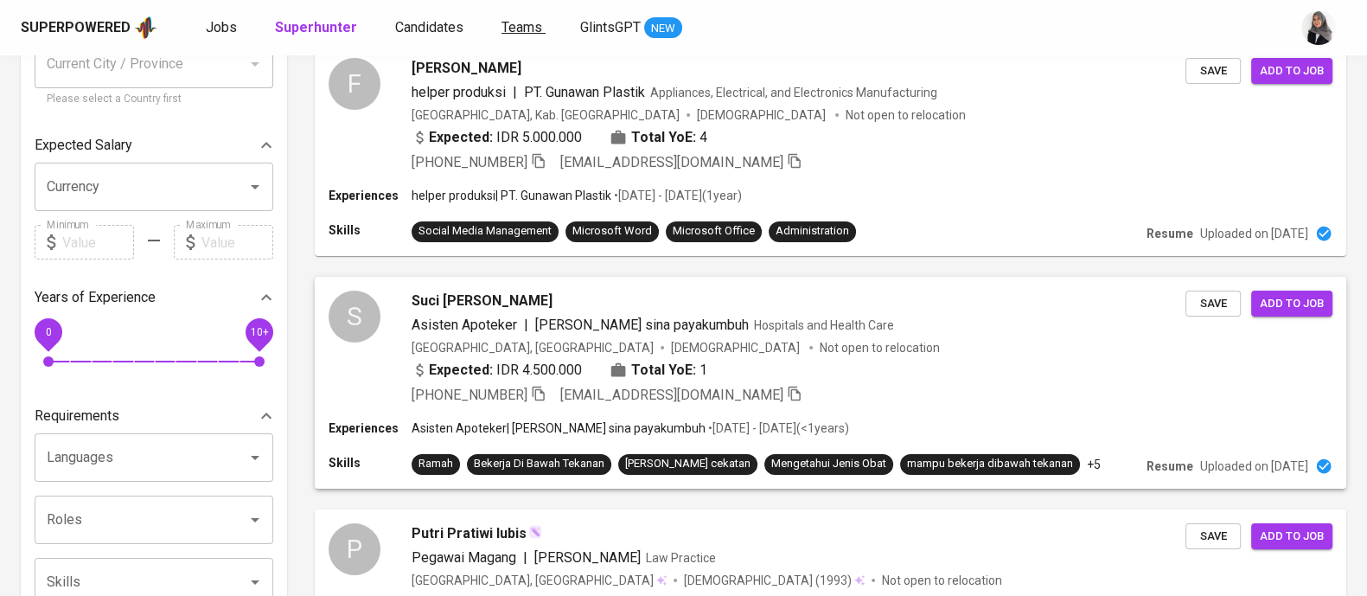
scroll to position [241, 0]
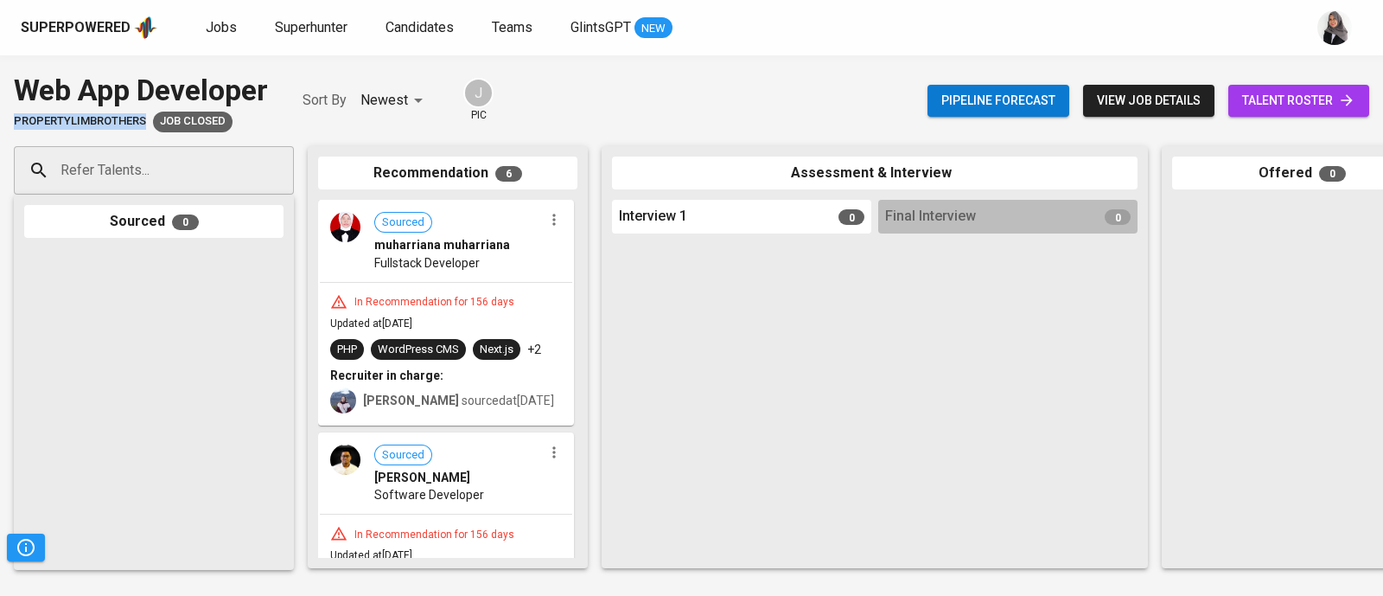
drag, startPoint x: 144, startPoint y: 123, endPoint x: 0, endPoint y: 123, distance: 144.4
click at [0, 123] on div "Web App Developer PropertyLimBrothers Job Closed Sort By Newest NEWEST J pic Pi…" at bounding box center [691, 100] width 1383 height 63
copy span "PropertyLimBrothers"
click at [1144, 109] on span "view job details" at bounding box center [1149, 101] width 104 height 22
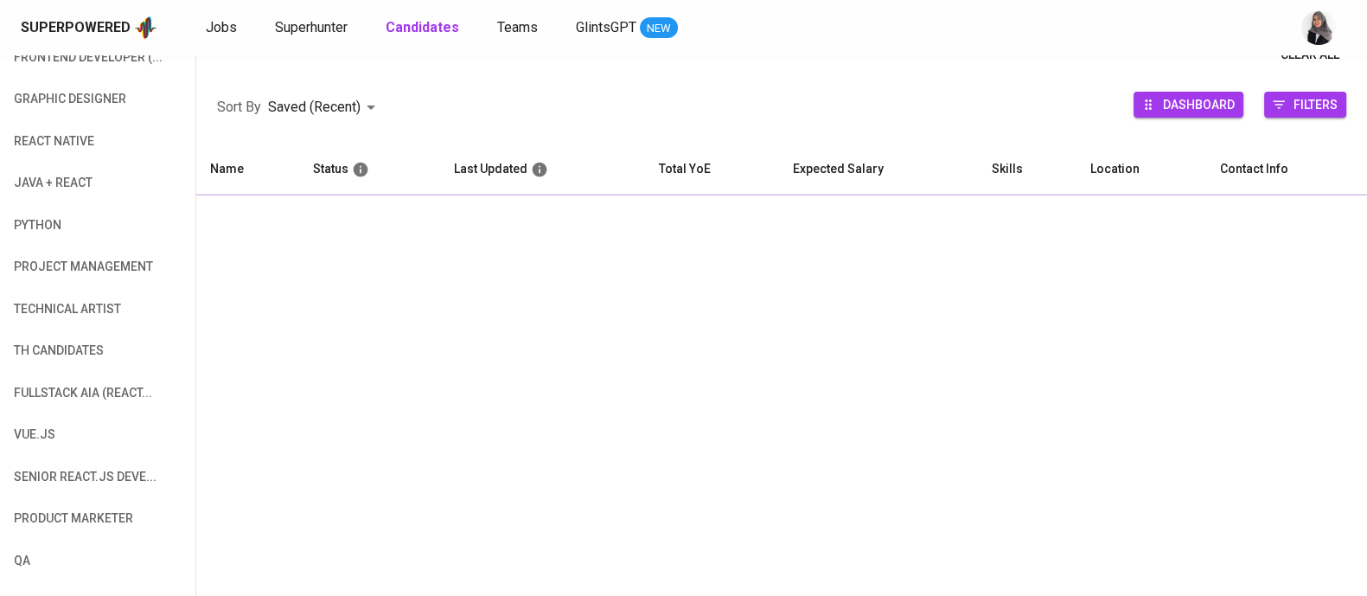
scroll to position [226, 0]
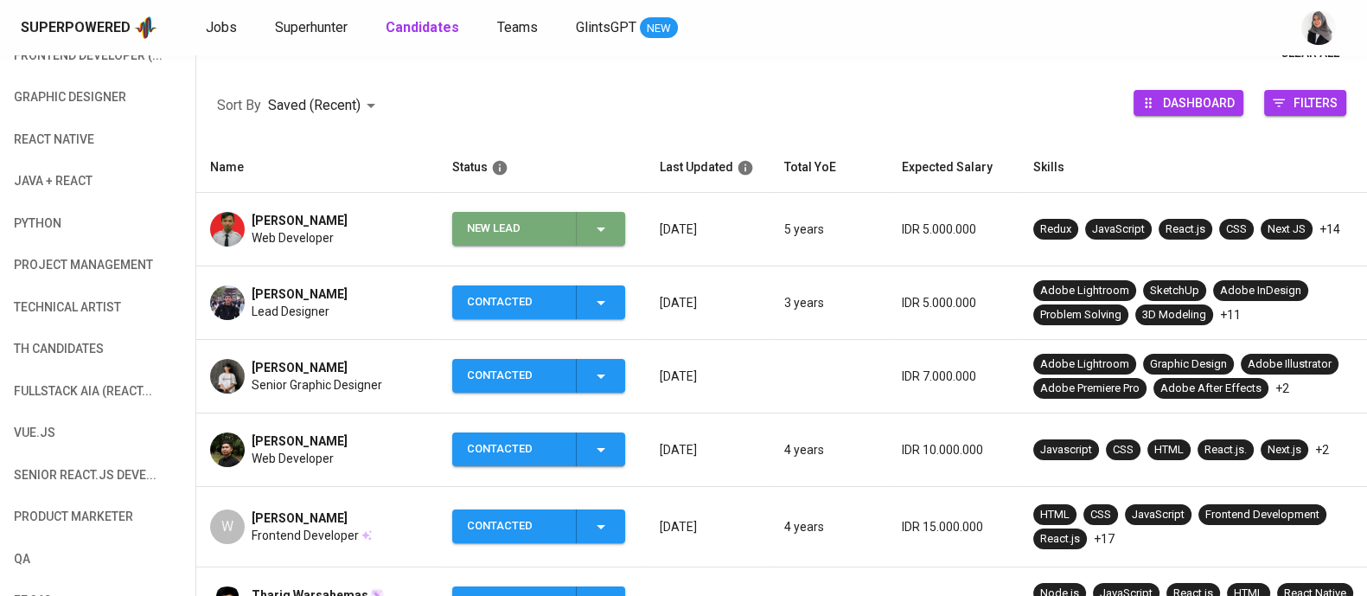
click at [600, 224] on icon "button" at bounding box center [600, 229] width 21 height 21
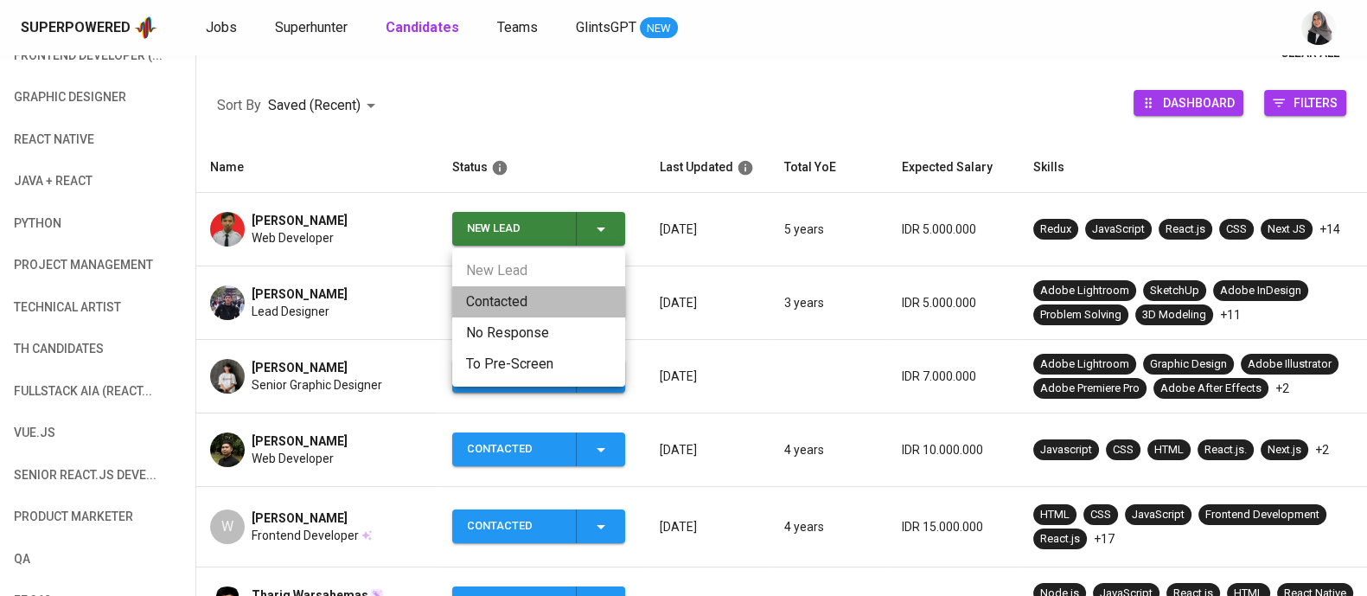
click at [497, 304] on li "Contacted" at bounding box center [538, 301] width 173 height 31
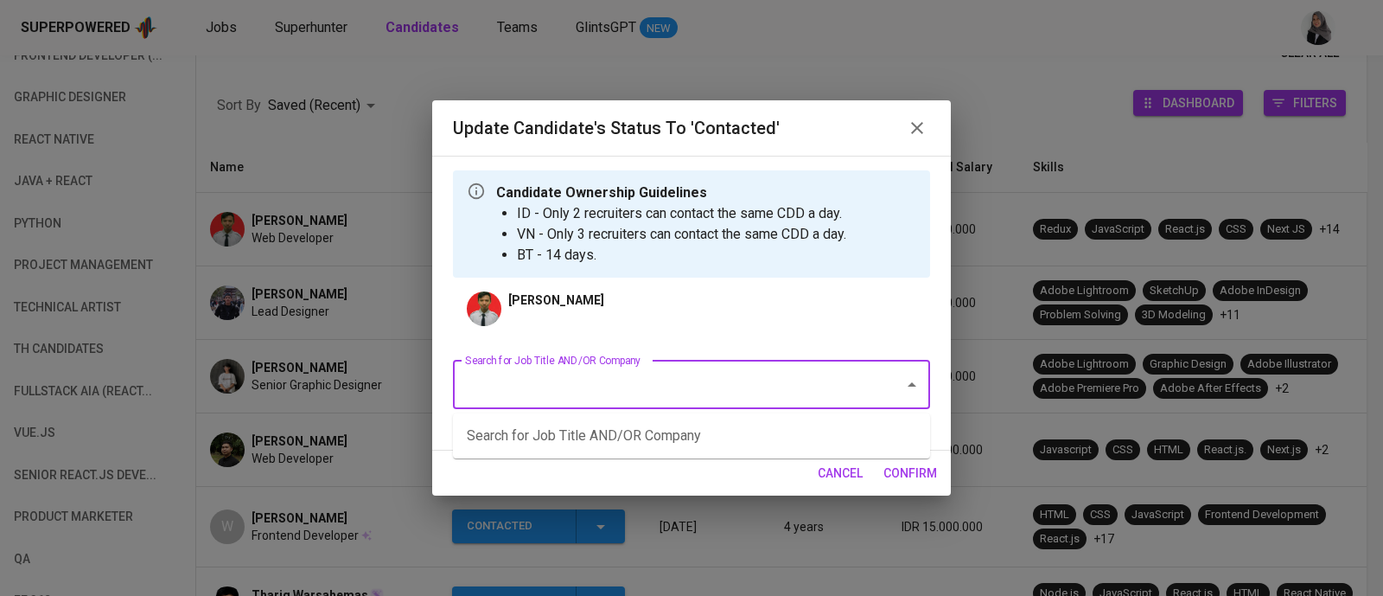
click at [662, 391] on input "Search for Job Title AND/OR Company" at bounding box center [667, 384] width 413 height 33
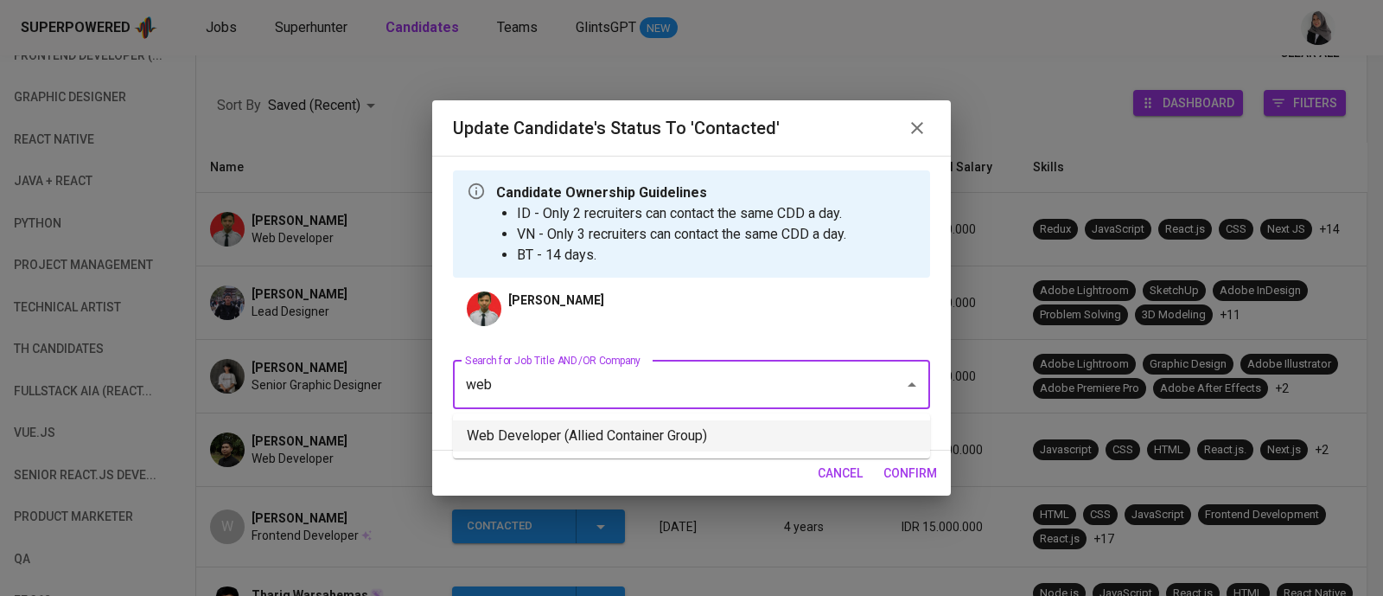
click at [711, 425] on li "Web Developer (Allied Container Group)" at bounding box center [691, 435] width 477 height 31
type input "web"
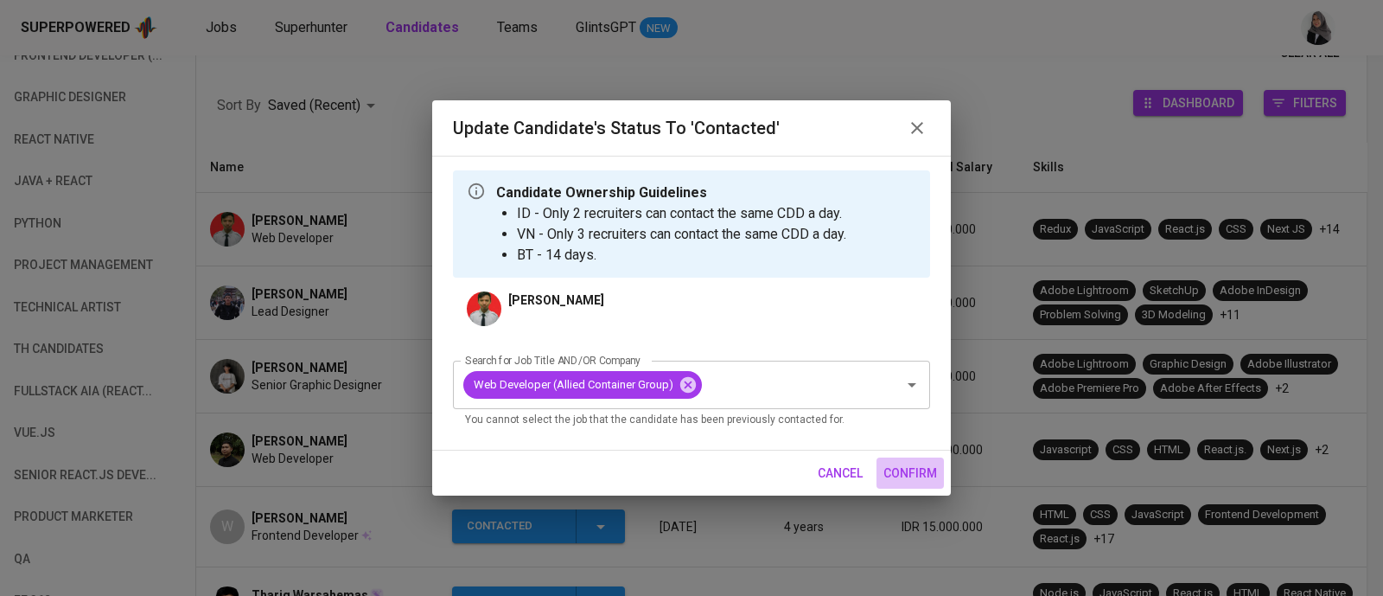
click at [910, 482] on span "confirm" at bounding box center [910, 473] width 54 height 22
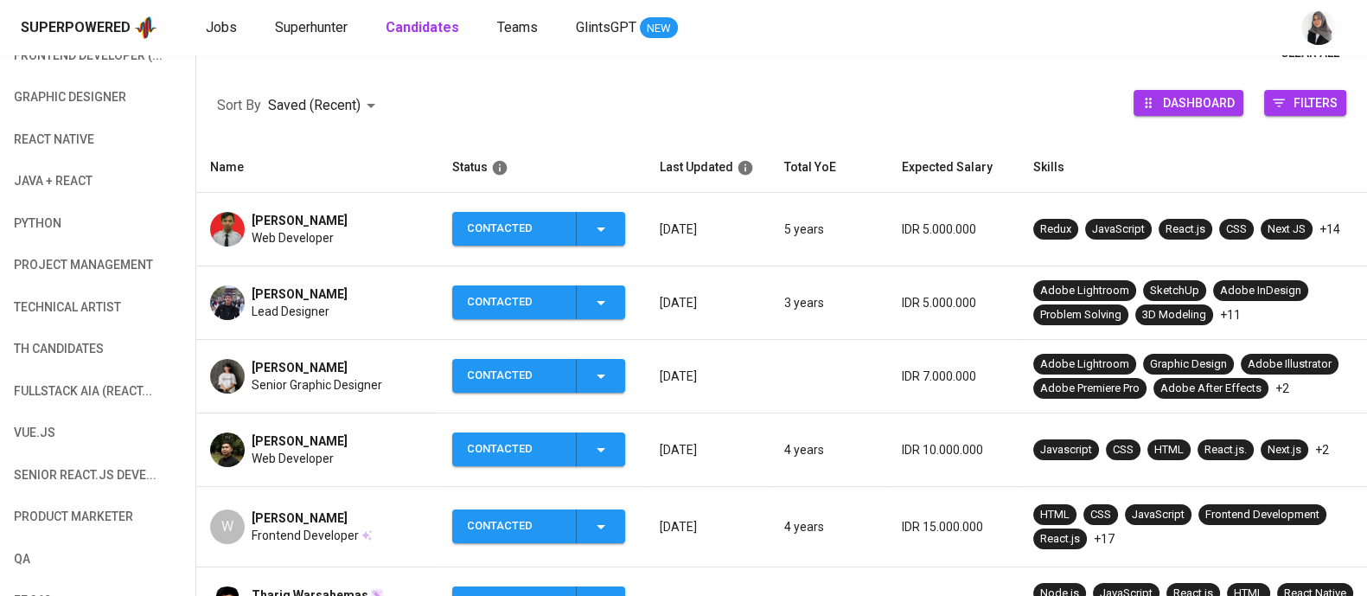
scroll to position [0, 0]
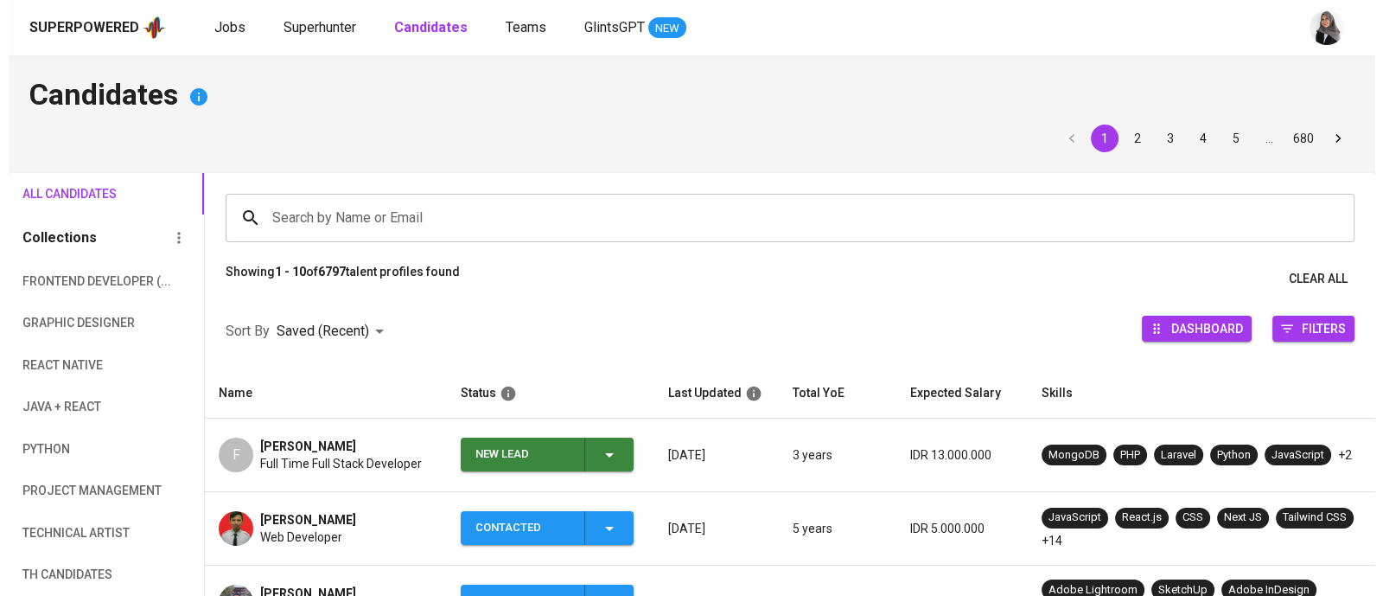
scroll to position [103, 0]
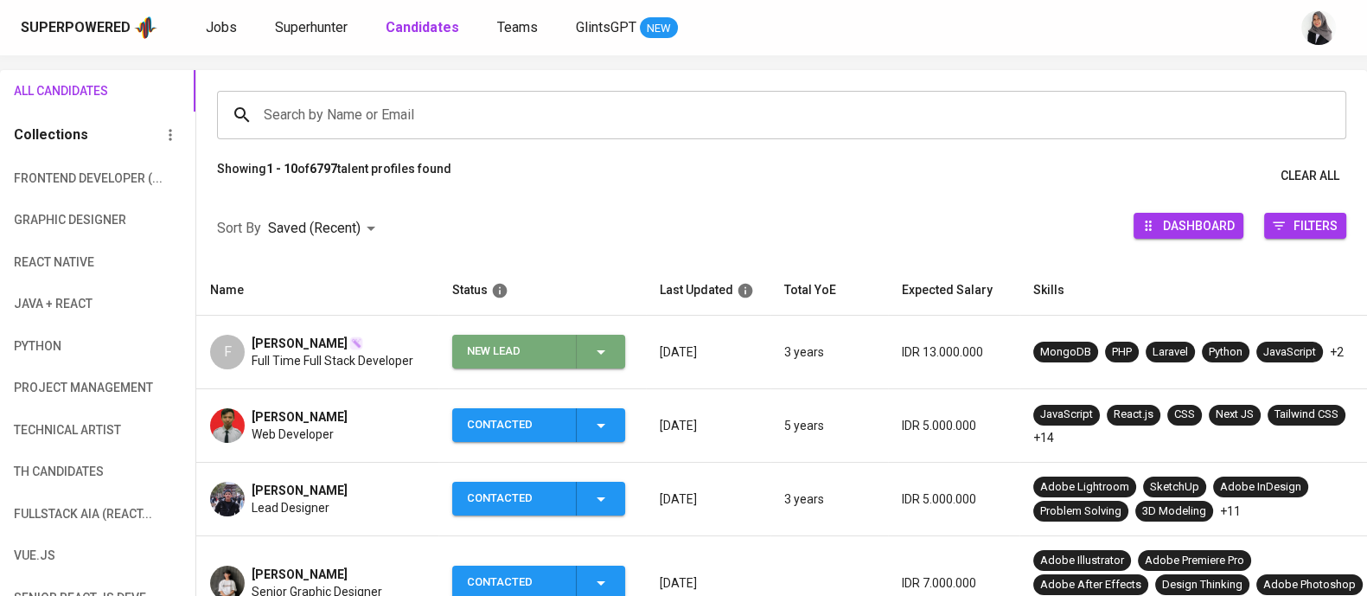
click at [596, 347] on icon "button" at bounding box center [600, 351] width 21 height 21
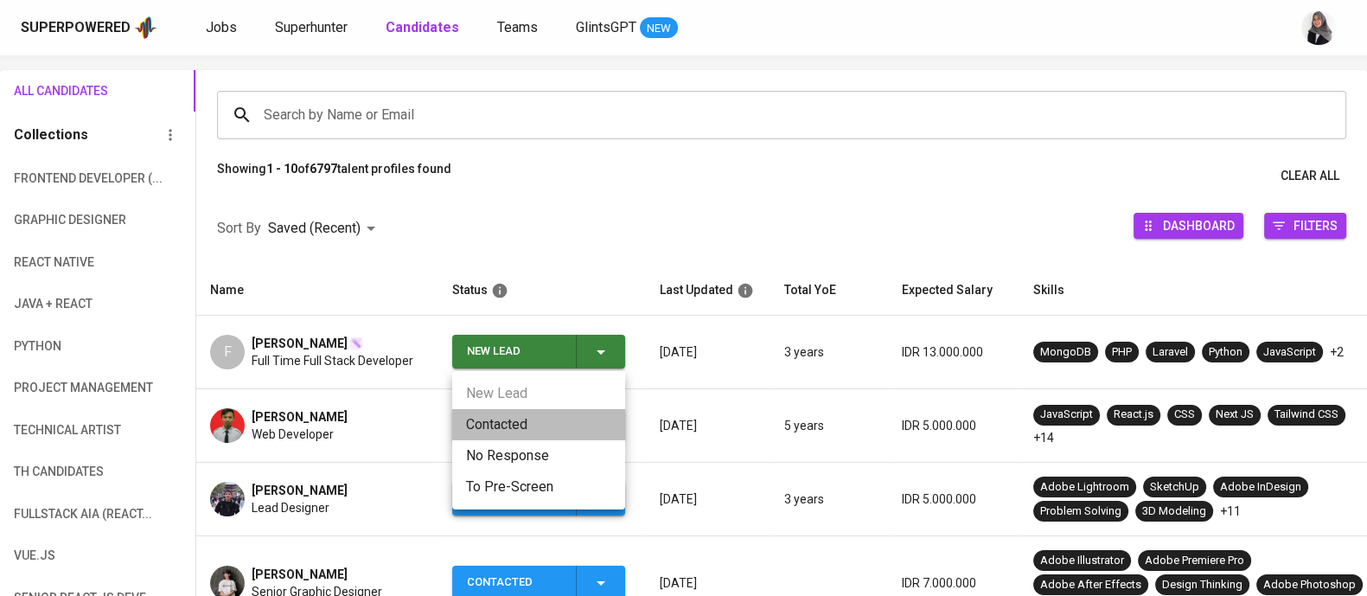
click at [523, 418] on li "Contacted" at bounding box center [538, 424] width 173 height 31
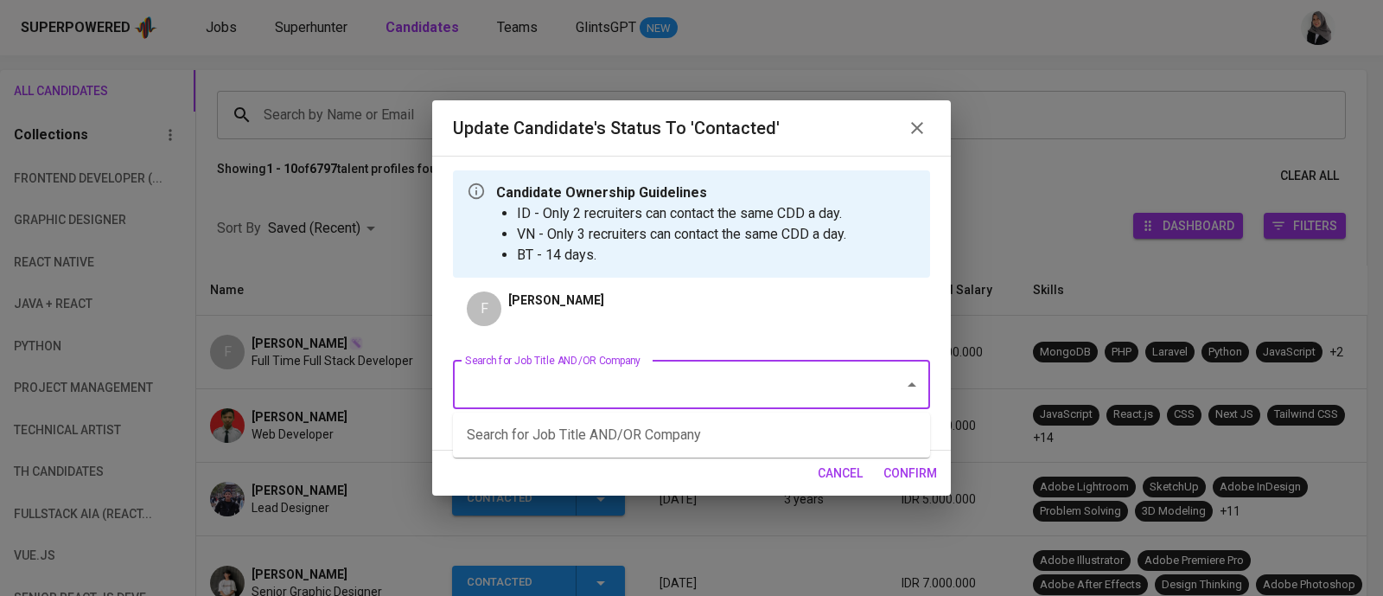
click at [559, 377] on input "Search for Job Title AND/OR Company" at bounding box center [667, 384] width 413 height 33
type input "web"
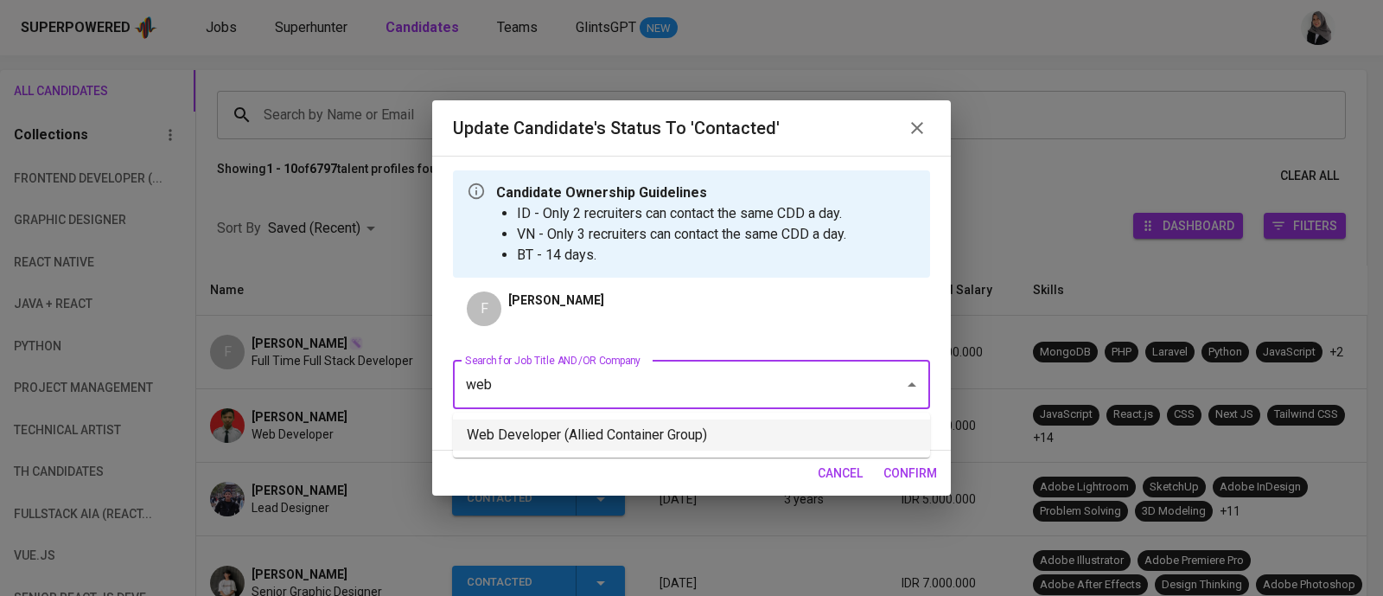
click at [622, 437] on li "Web Developer (Allied Container Group)" at bounding box center [691, 434] width 477 height 31
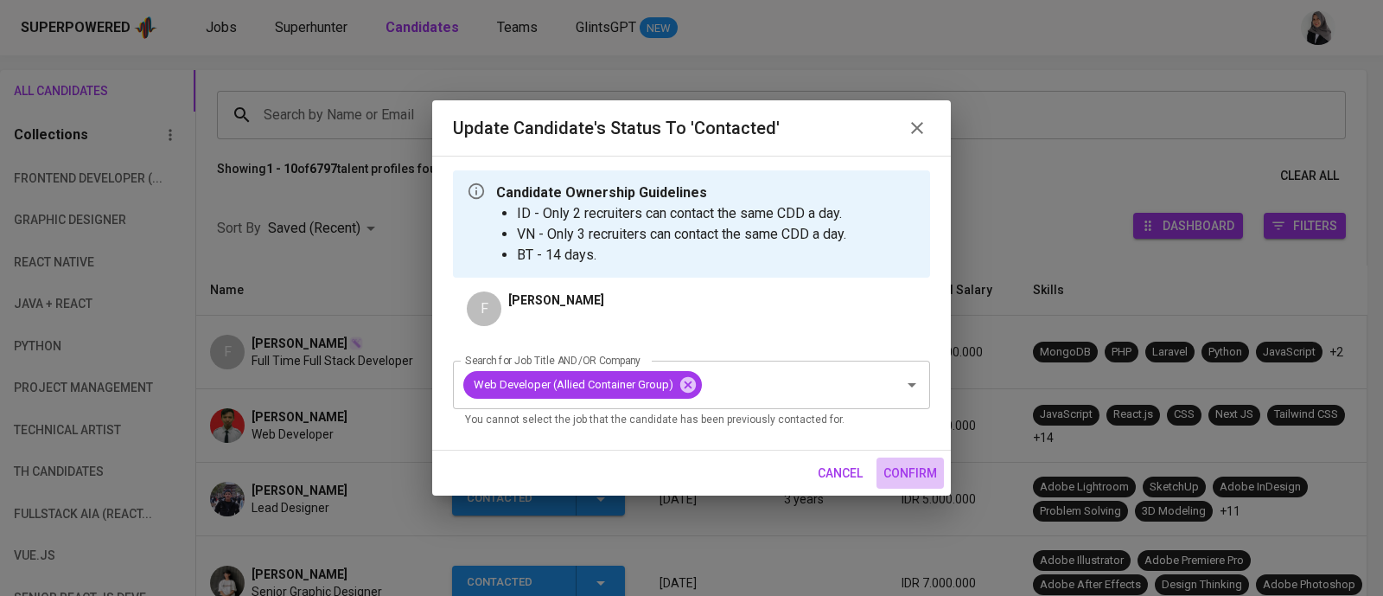
click at [922, 460] on button "confirm" at bounding box center [910, 473] width 67 height 32
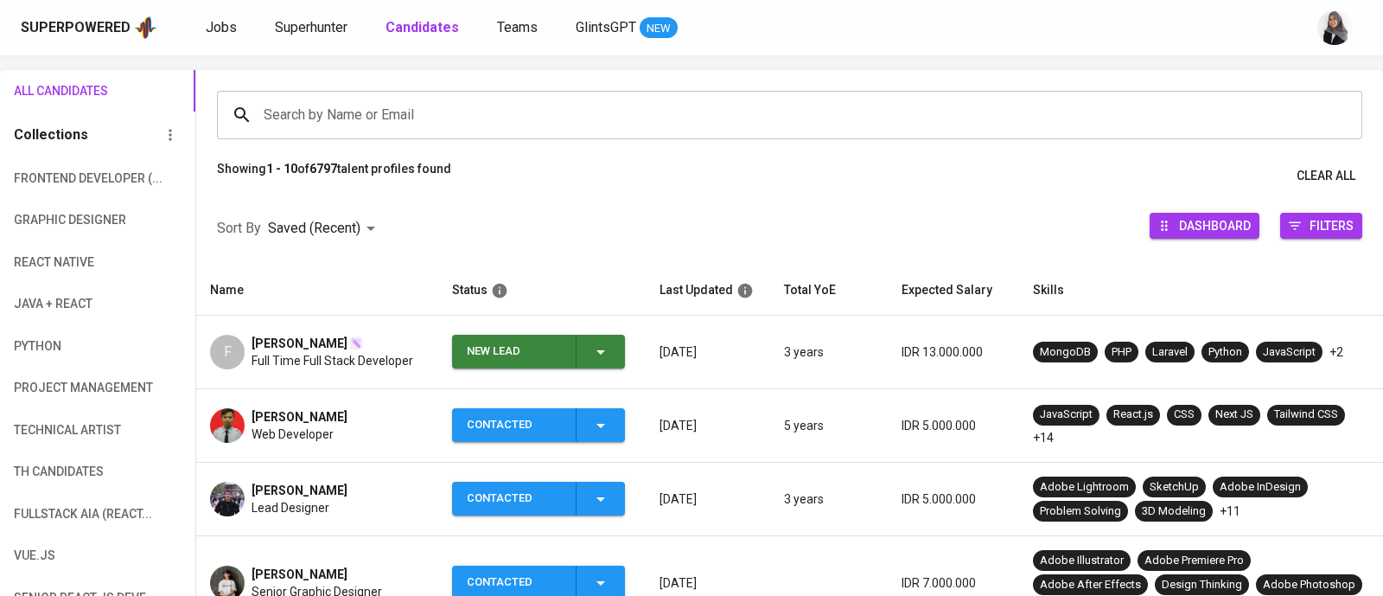
click at [277, 352] on span "Full Time Full Stack Developer" at bounding box center [333, 360] width 162 height 17
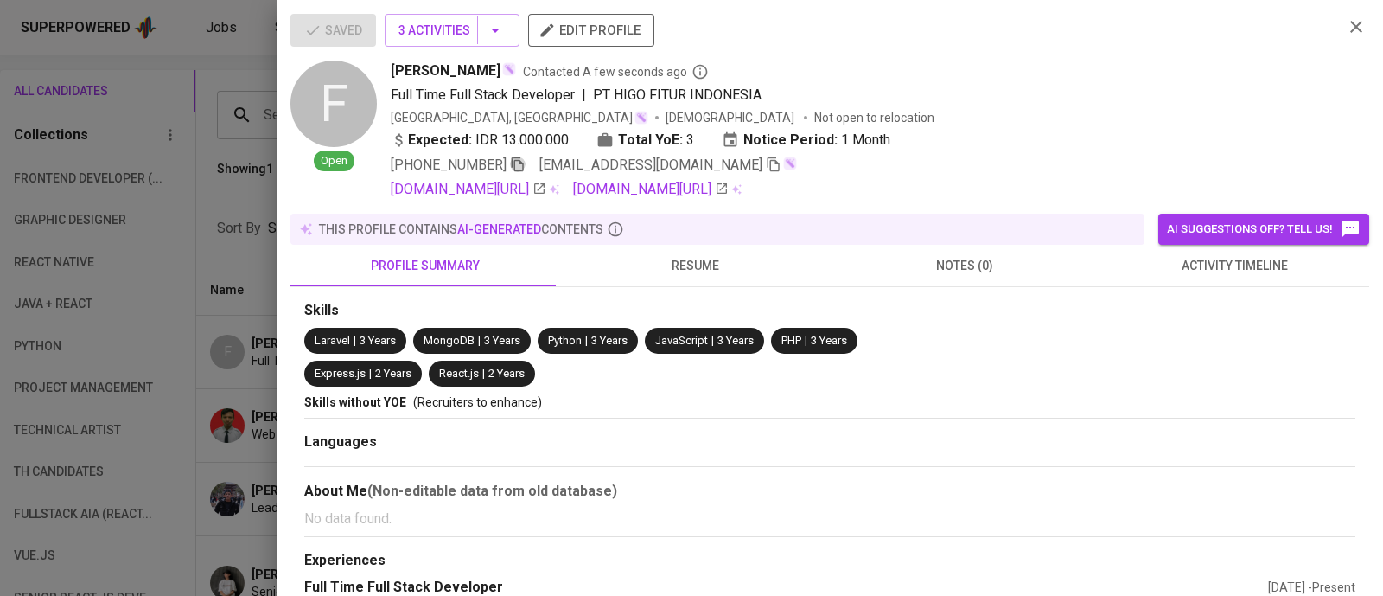
click at [521, 170] on icon "button" at bounding box center [518, 164] width 16 height 16
